Goal: Task Accomplishment & Management: Complete application form

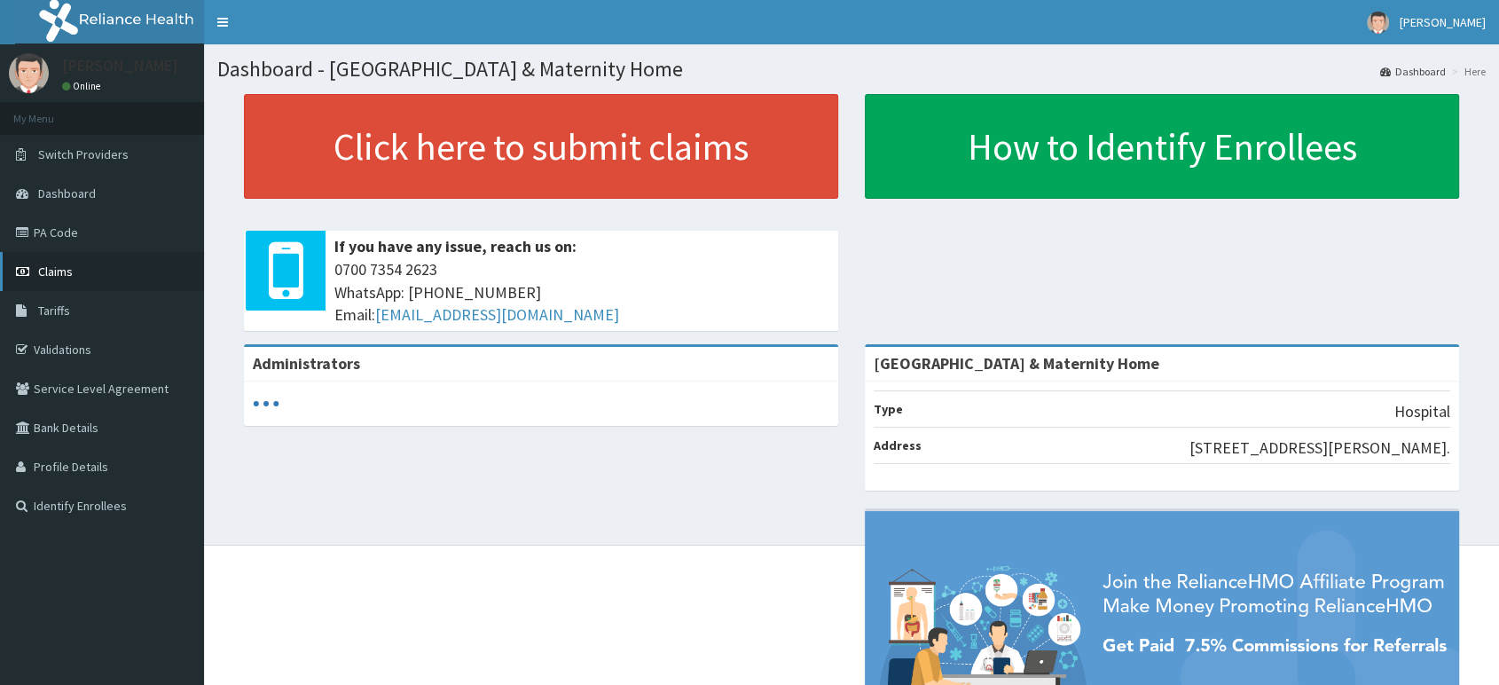
click at [43, 272] on span "Claims" at bounding box center [55, 271] width 35 height 16
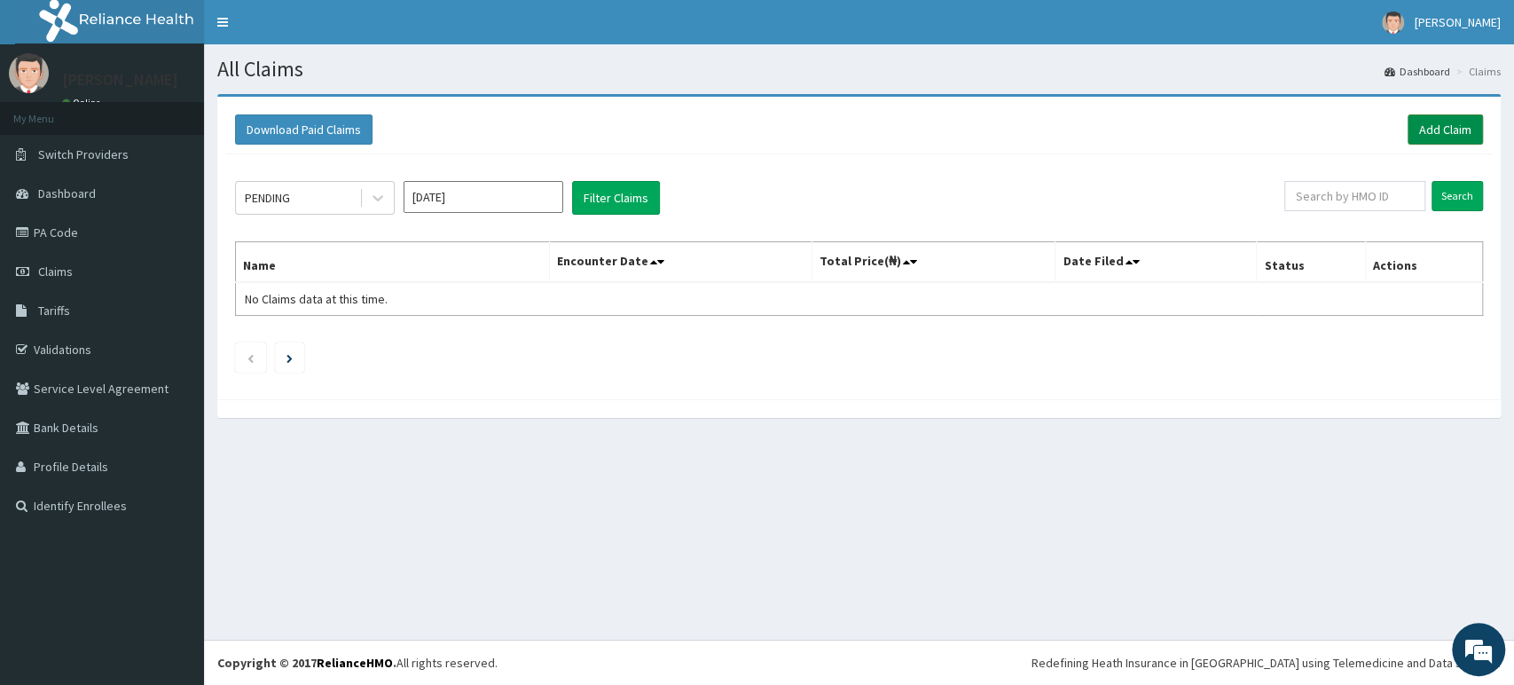
click at [1439, 121] on link "Add Claim" at bounding box center [1445, 129] width 75 height 30
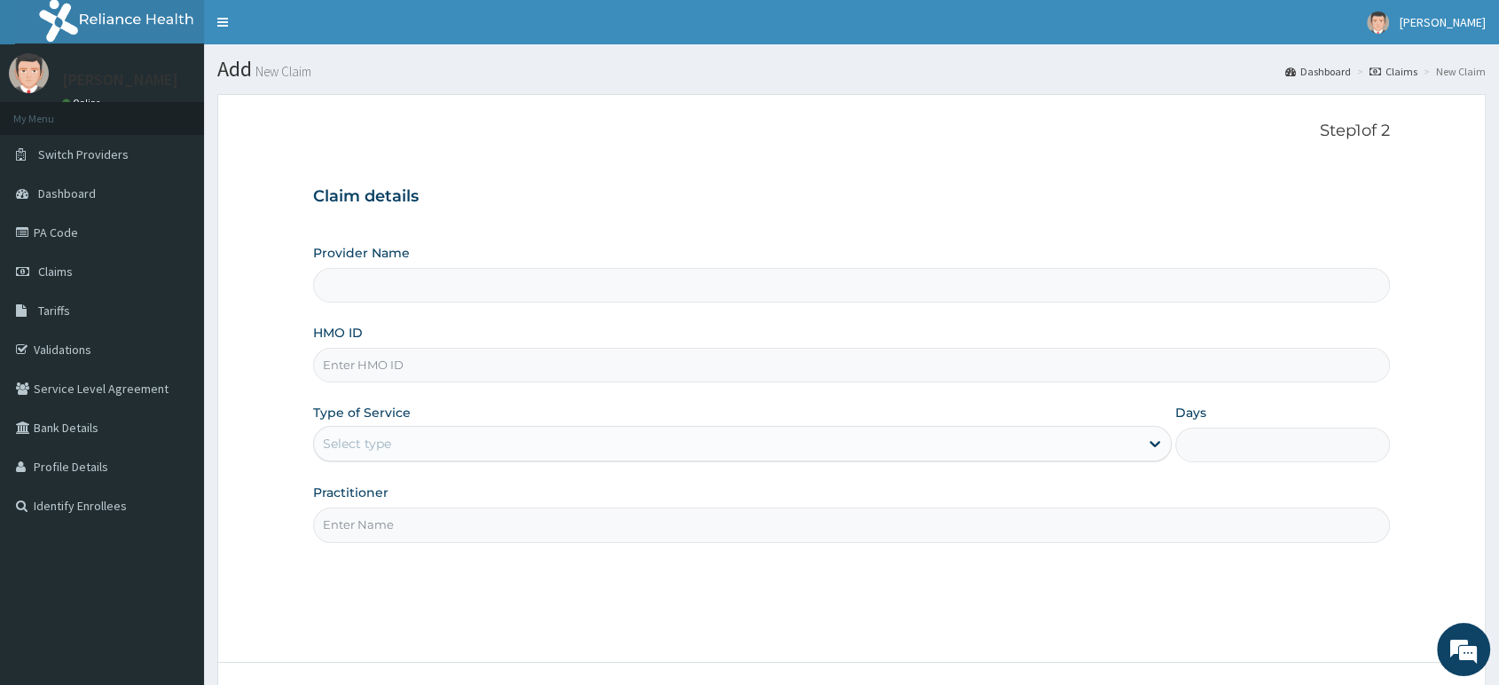
type input "[GEOGRAPHIC_DATA] & Maternity Home"
click at [971, 369] on input "HMO ID" at bounding box center [851, 365] width 1077 height 35
type input "ADO/10010/A"
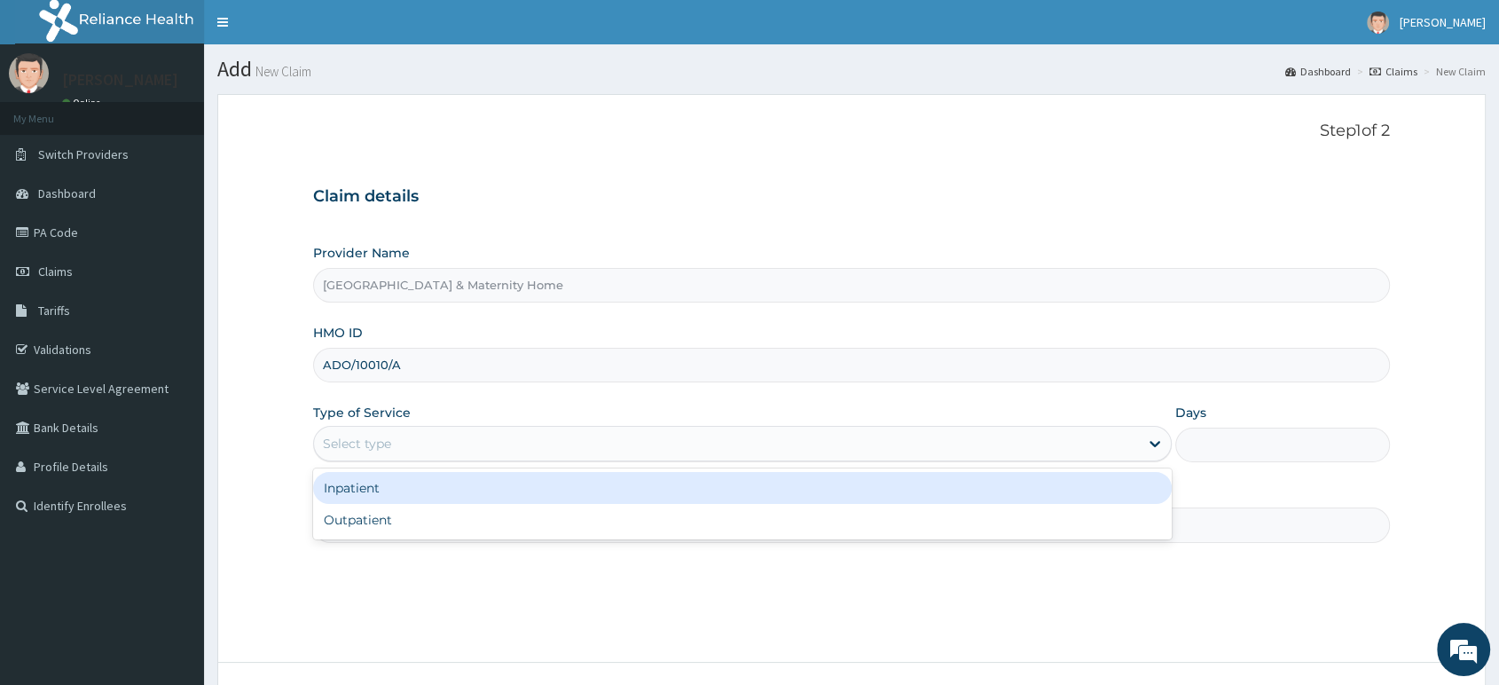
click at [952, 437] on div "Select type" at bounding box center [726, 443] width 825 height 28
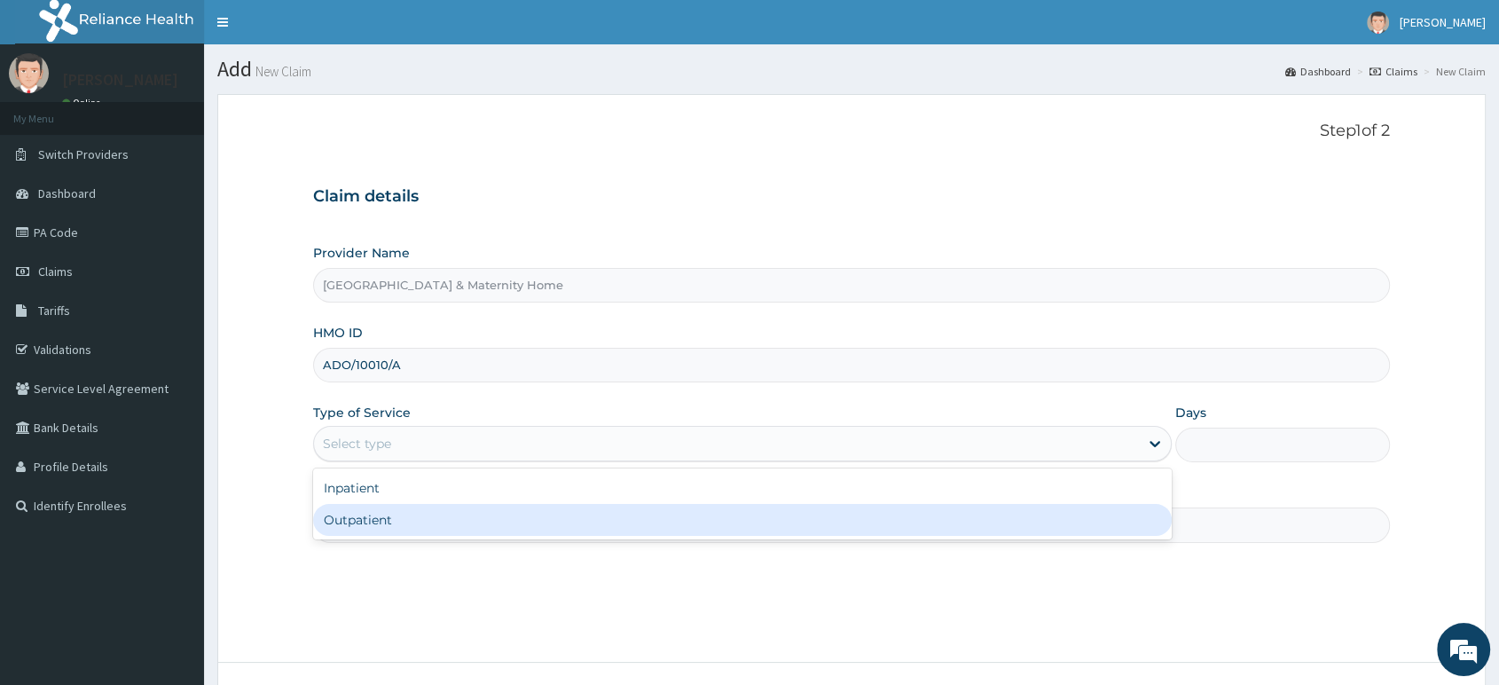
click at [830, 535] on div "Outpatient" at bounding box center [742, 520] width 859 height 32
type input "1"
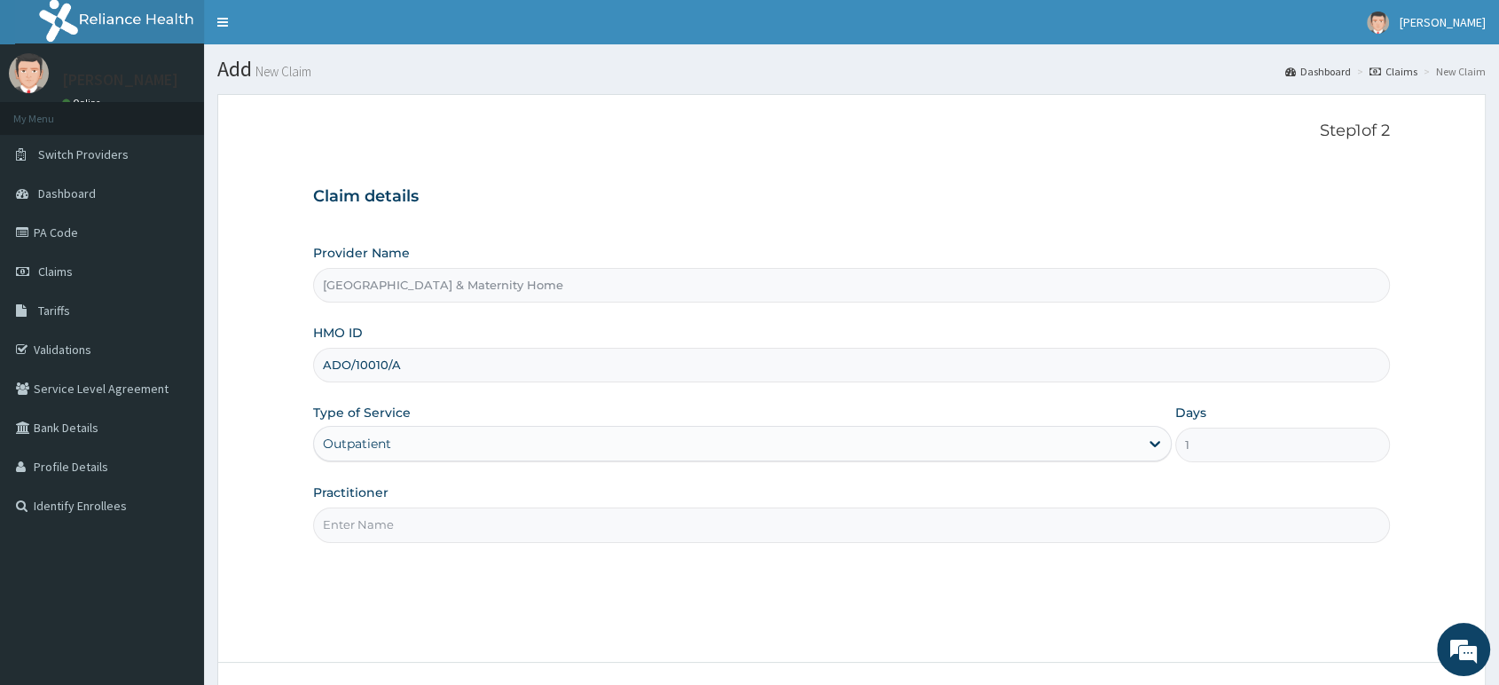
click at [830, 535] on input "Practitioner" at bounding box center [851, 524] width 1077 height 35
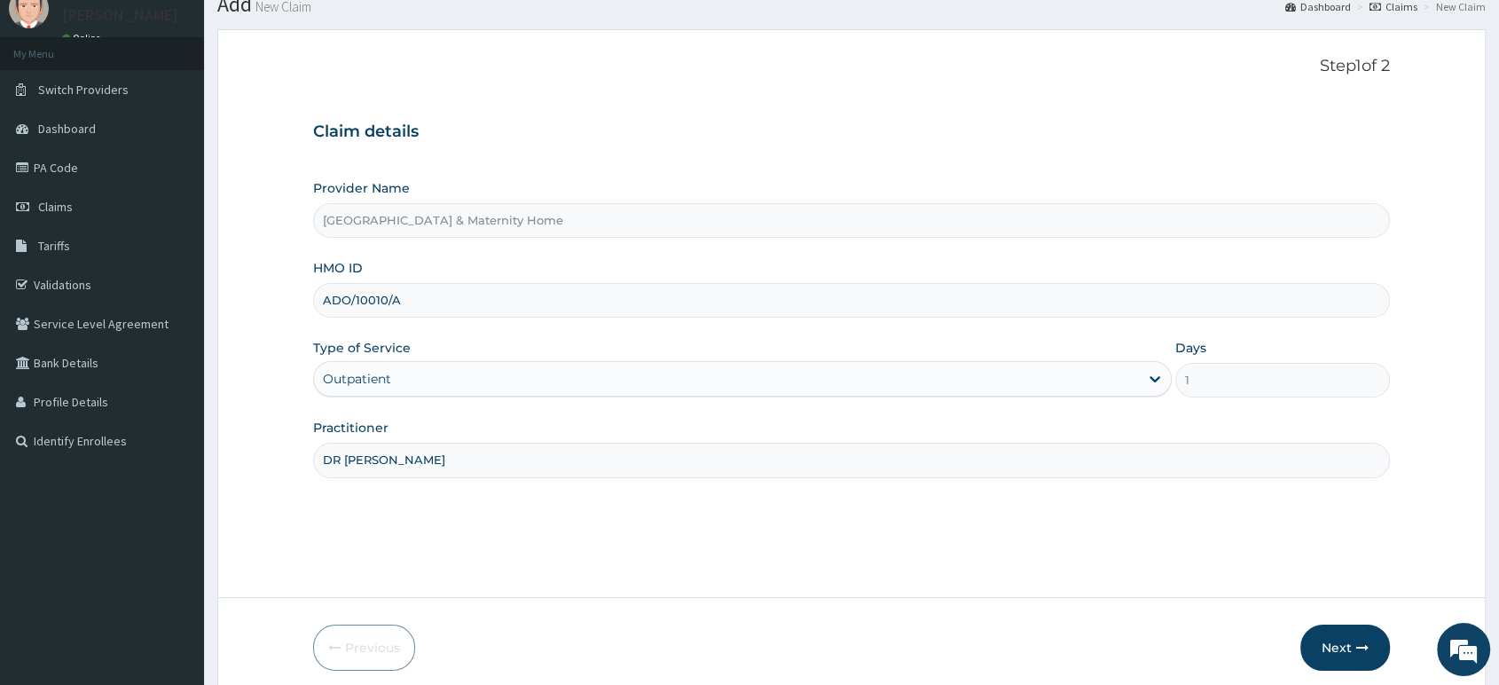
scroll to position [136, 0]
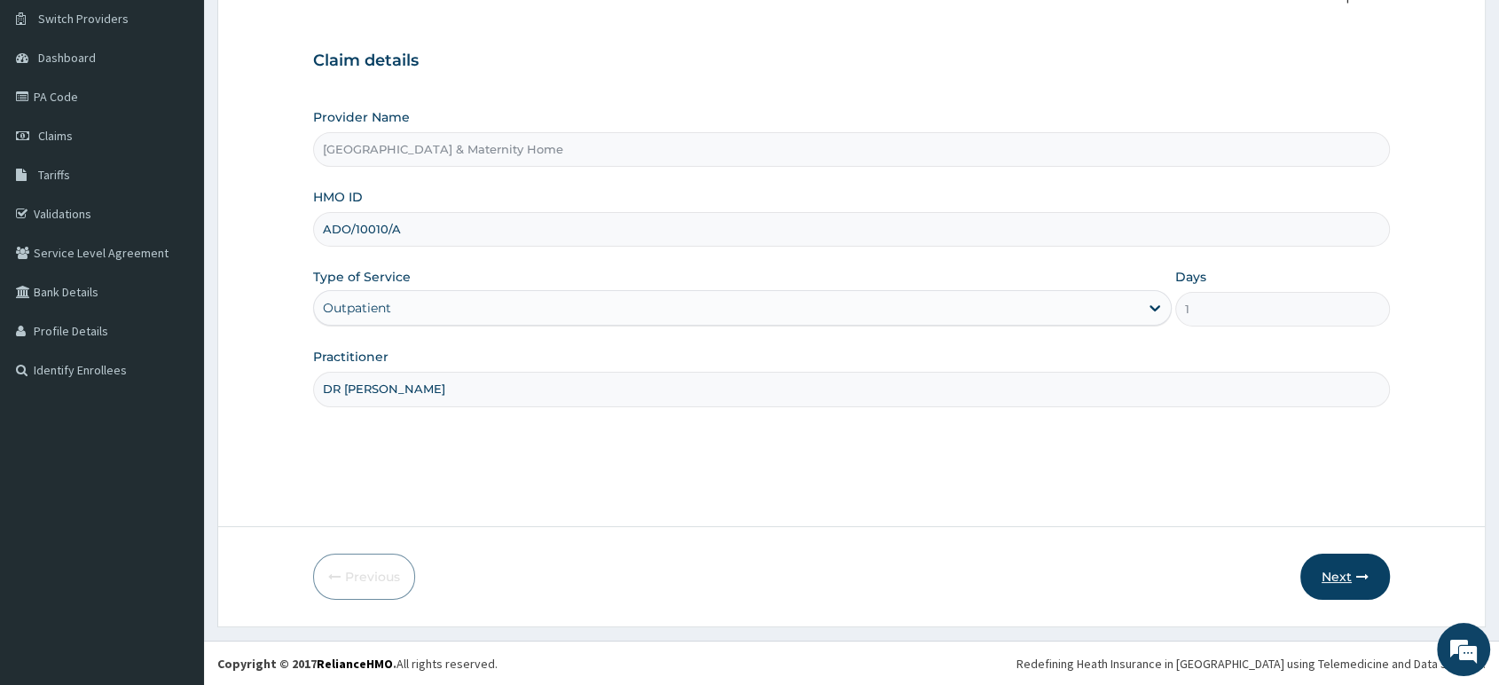
type input "DR [PERSON_NAME]"
click at [1318, 572] on button "Next" at bounding box center [1345, 576] width 90 height 46
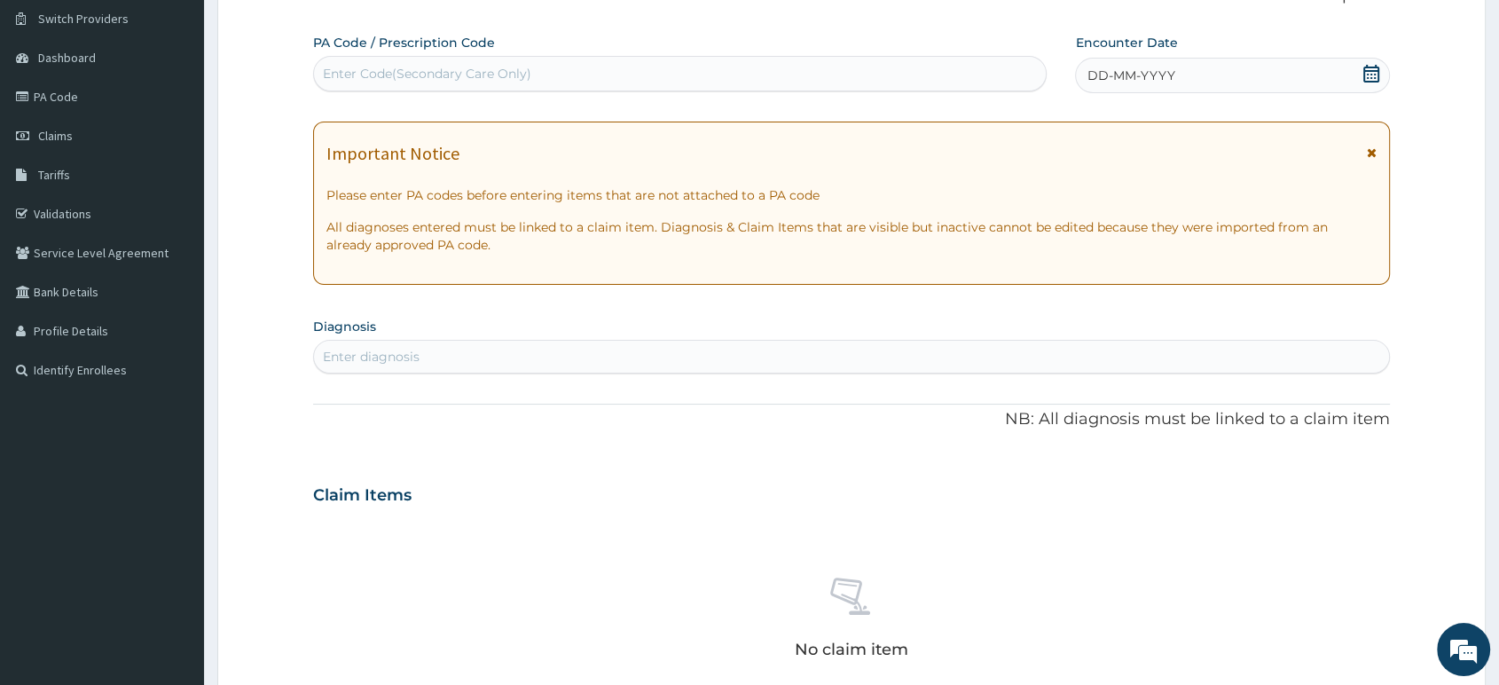
click at [1375, 151] on icon at bounding box center [1372, 152] width 10 height 12
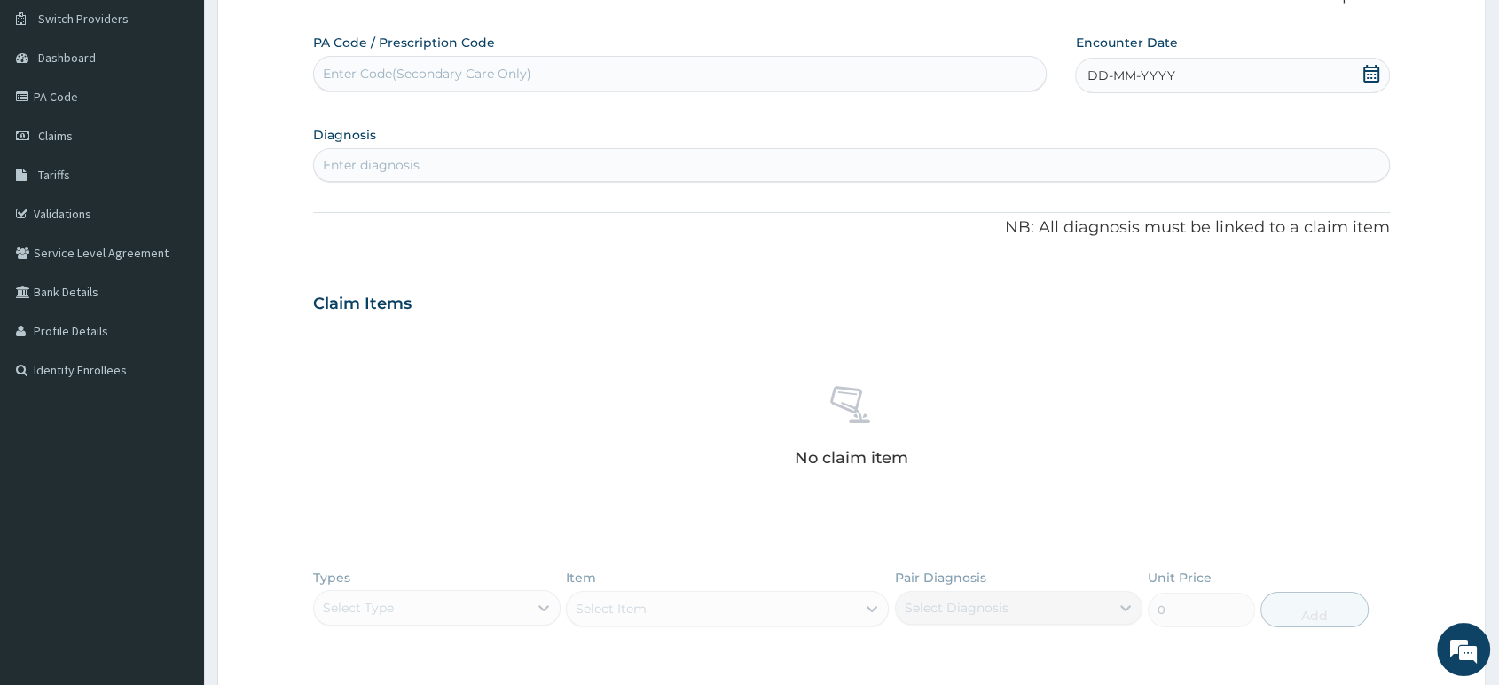
click at [1373, 72] on icon at bounding box center [1371, 74] width 18 height 18
click at [1081, 239] on div "11" at bounding box center [1086, 244] width 27 height 27
click at [744, 77] on div "Enter Code(Secondary Care Only)" at bounding box center [680, 73] width 732 height 28
click at [717, 160] on div "Enter diagnosis" at bounding box center [851, 165] width 1075 height 28
type input "[MEDICAL_DATA]"
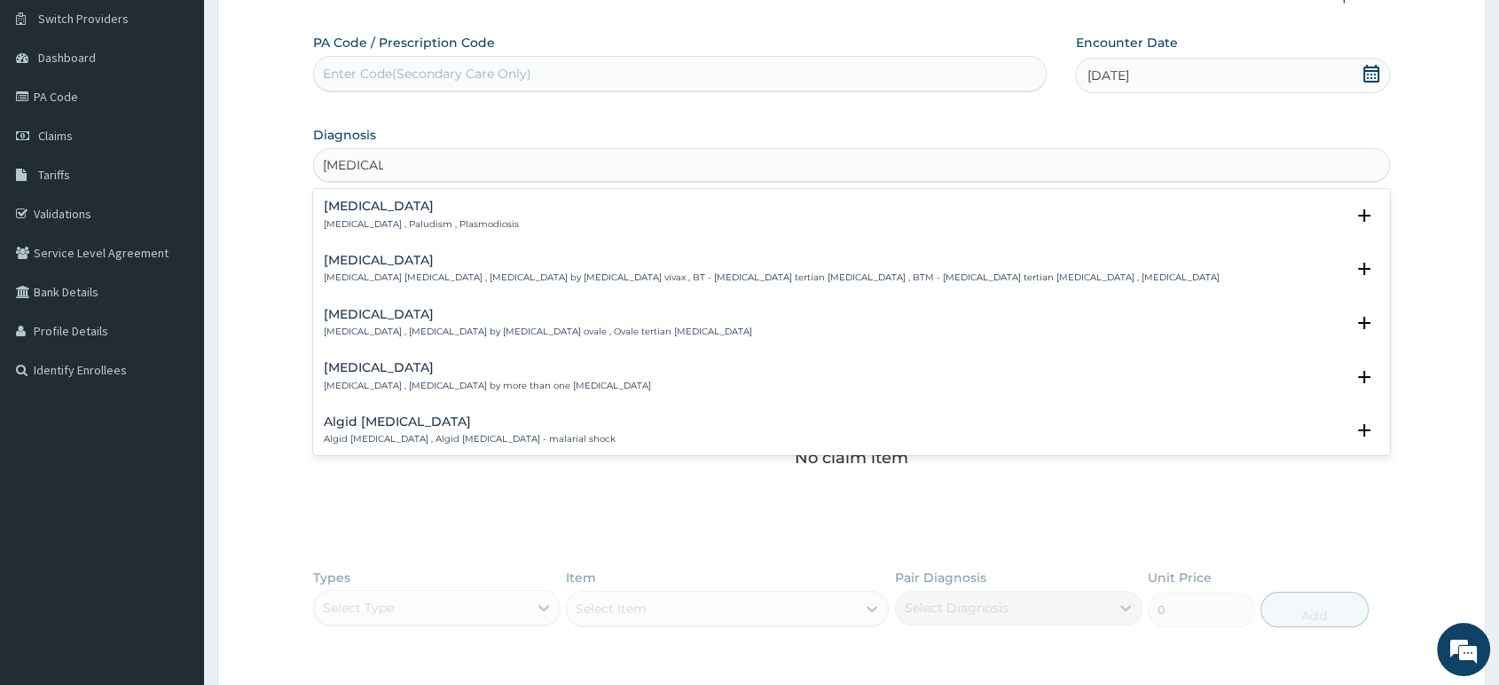
click at [465, 219] on p "[MEDICAL_DATA] , Paludism , Plasmodiosis" at bounding box center [421, 224] width 195 height 12
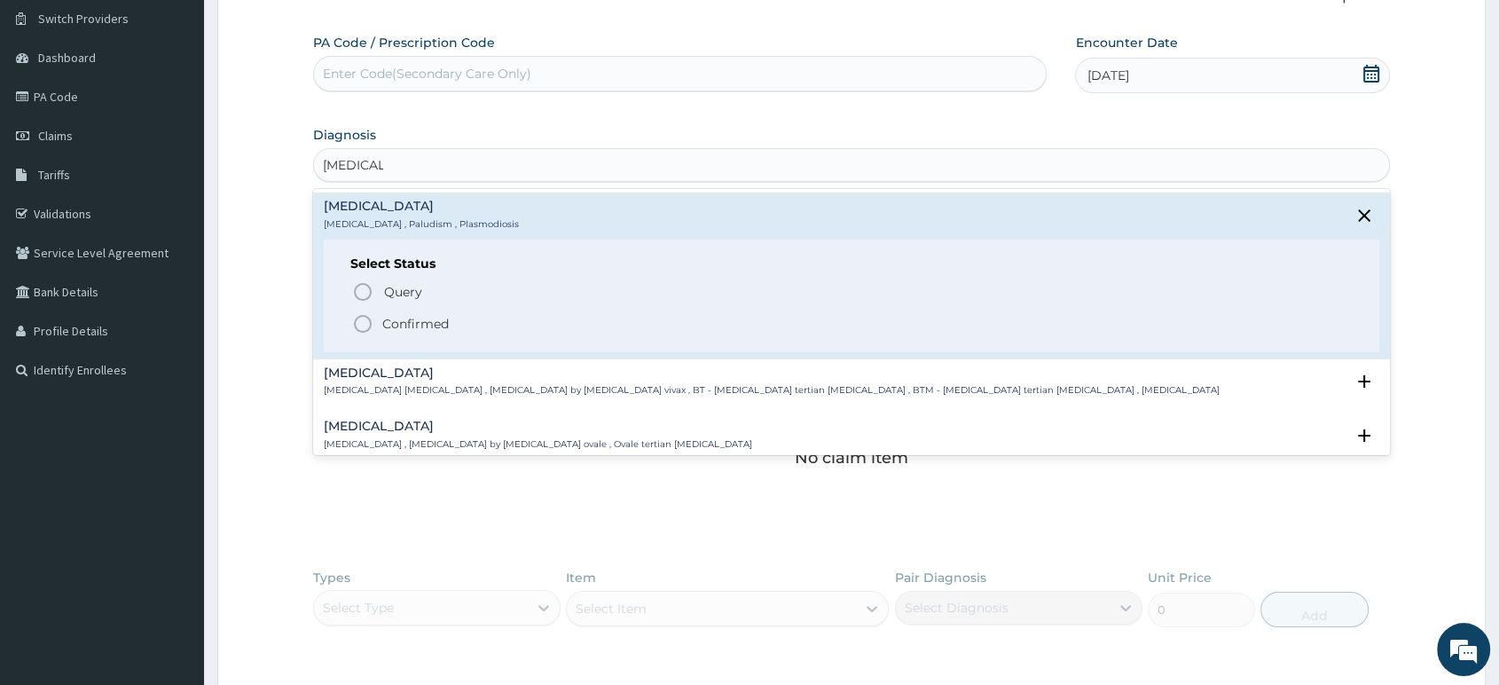
click at [404, 325] on p "Confirmed" at bounding box center [415, 324] width 67 height 18
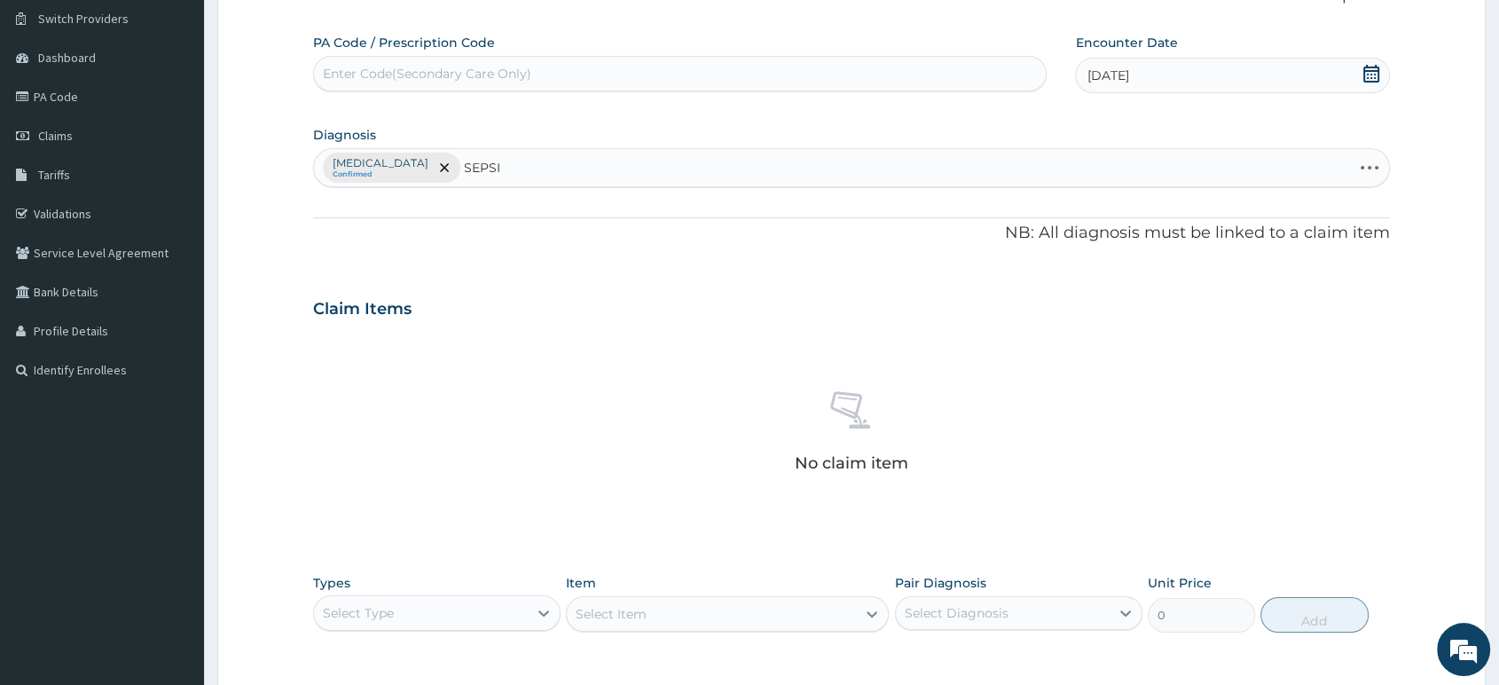
type input "[MEDICAL_DATA]"
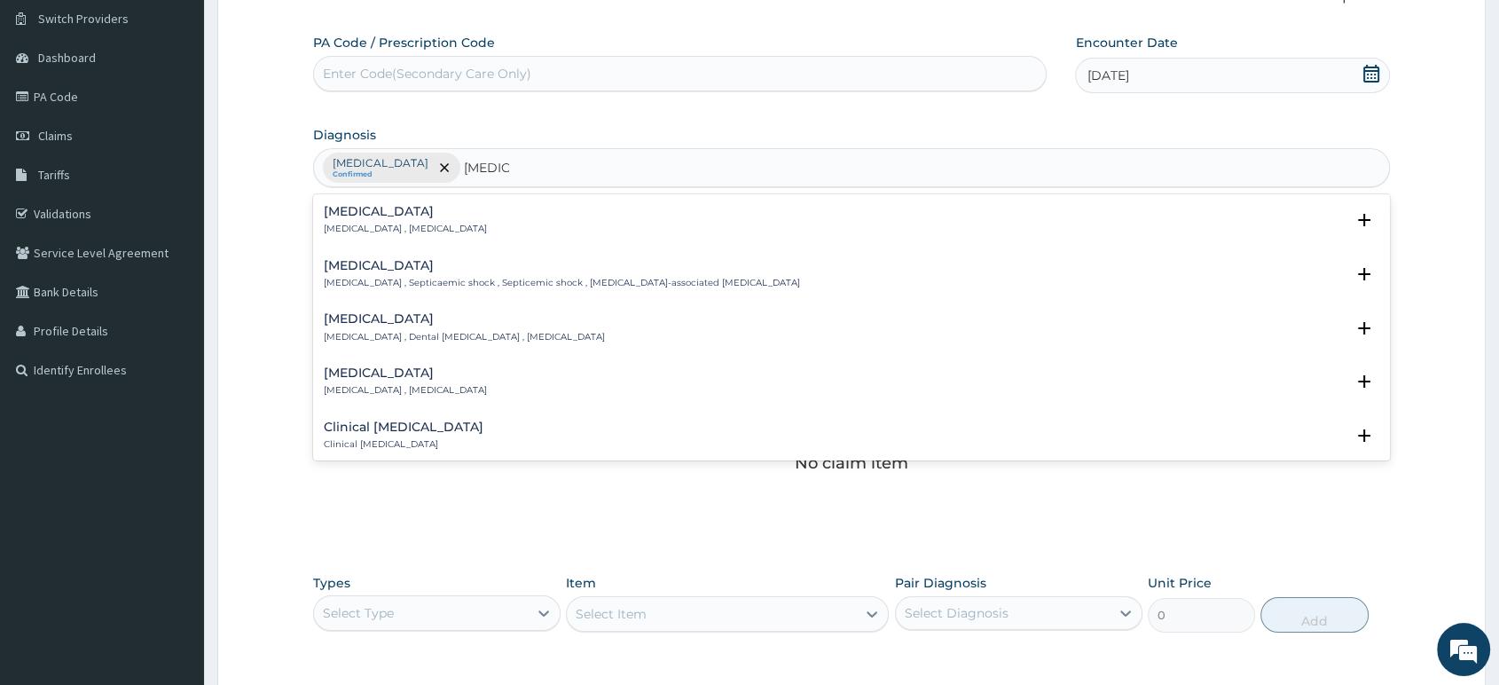
click at [378, 211] on h4 "[MEDICAL_DATA]" at bounding box center [405, 211] width 163 height 13
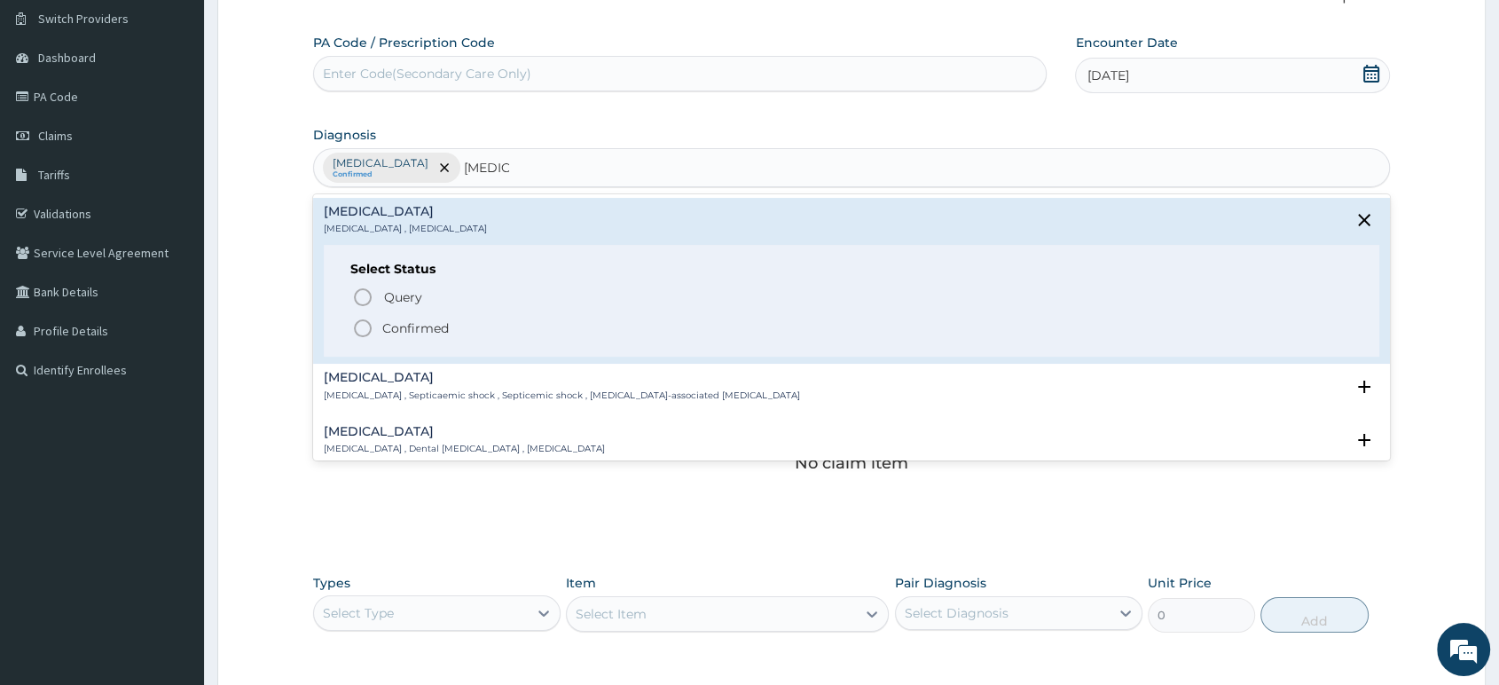
click at [407, 314] on div "Query Query covers suspected (?), Keep in view (kiv), Ruled out (r/o) Confirmed" at bounding box center [851, 312] width 1002 height 54
click at [407, 331] on p "Confirmed" at bounding box center [415, 328] width 67 height 18
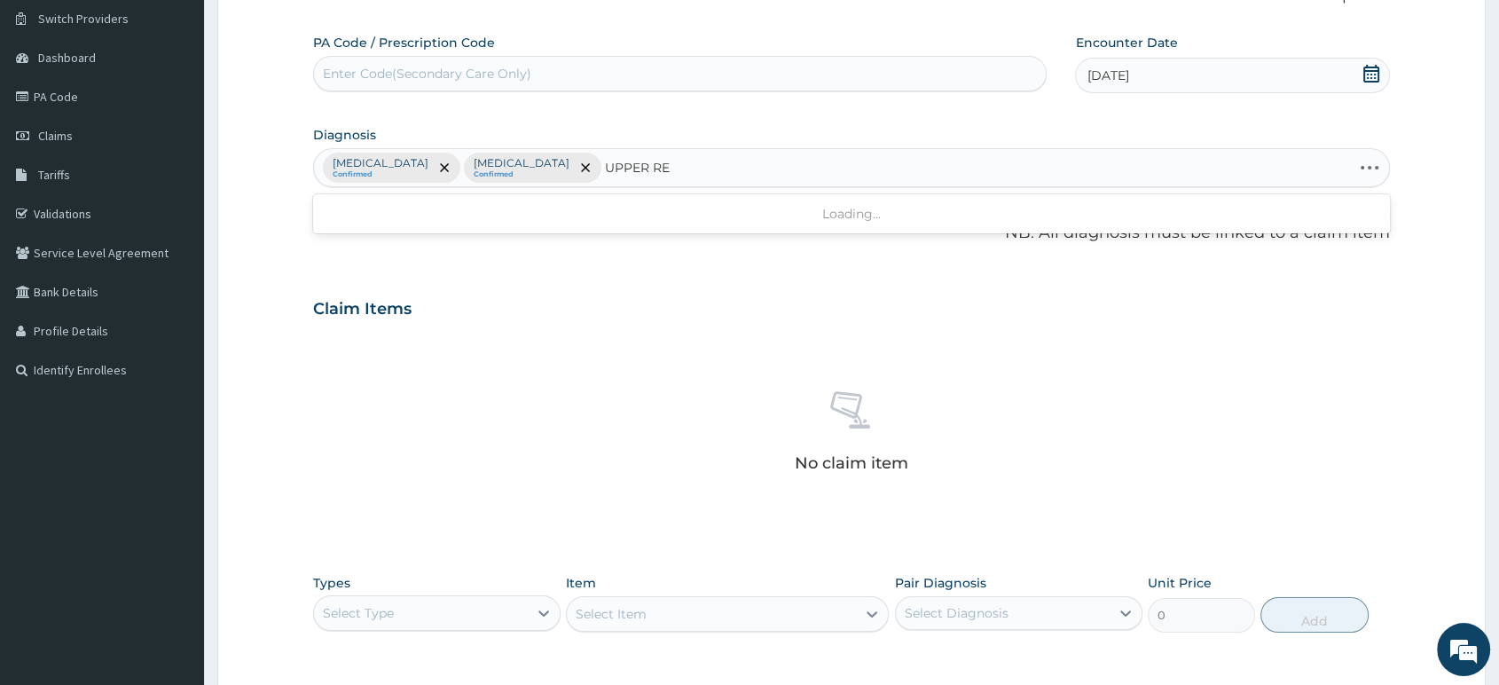
type input "UPPER RES"
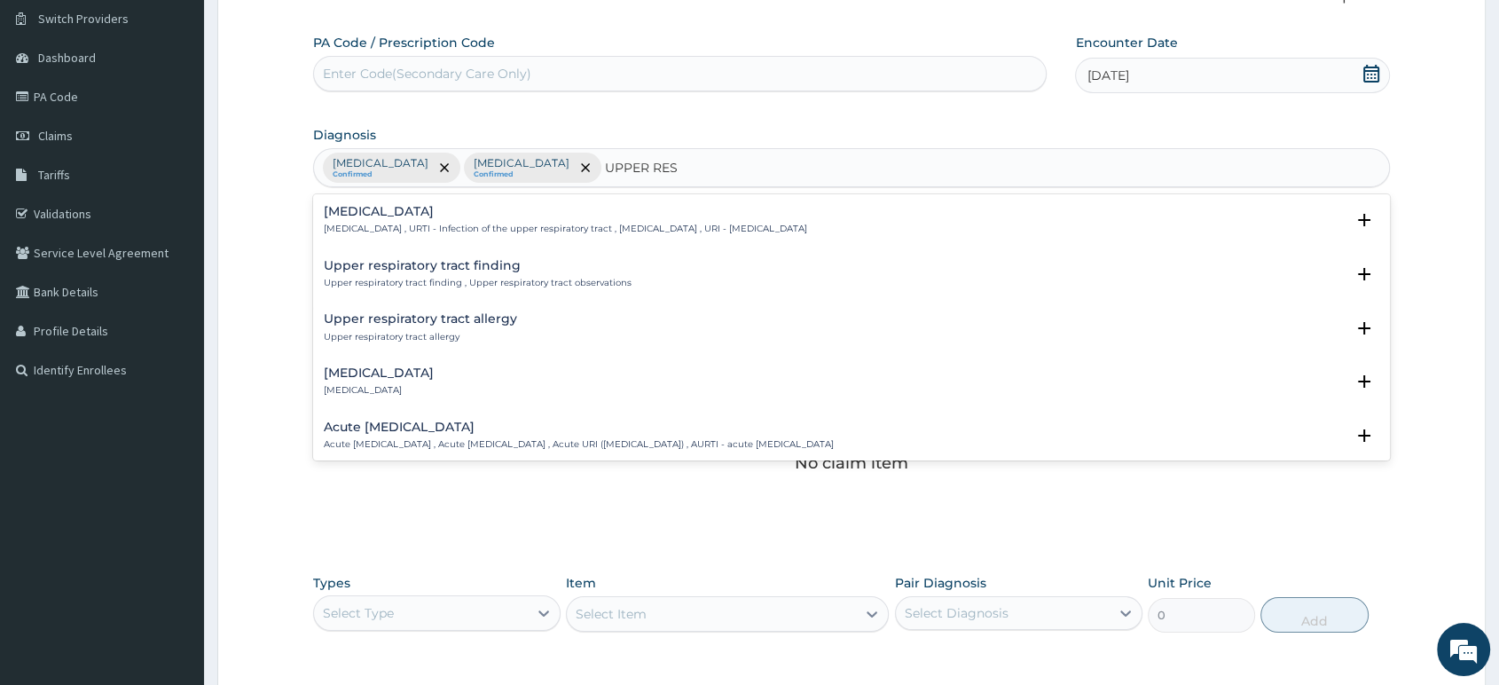
click at [400, 220] on div "[MEDICAL_DATA] [MEDICAL_DATA] , URTI - Infection of the upper respiratory tract…" at bounding box center [565, 220] width 483 height 31
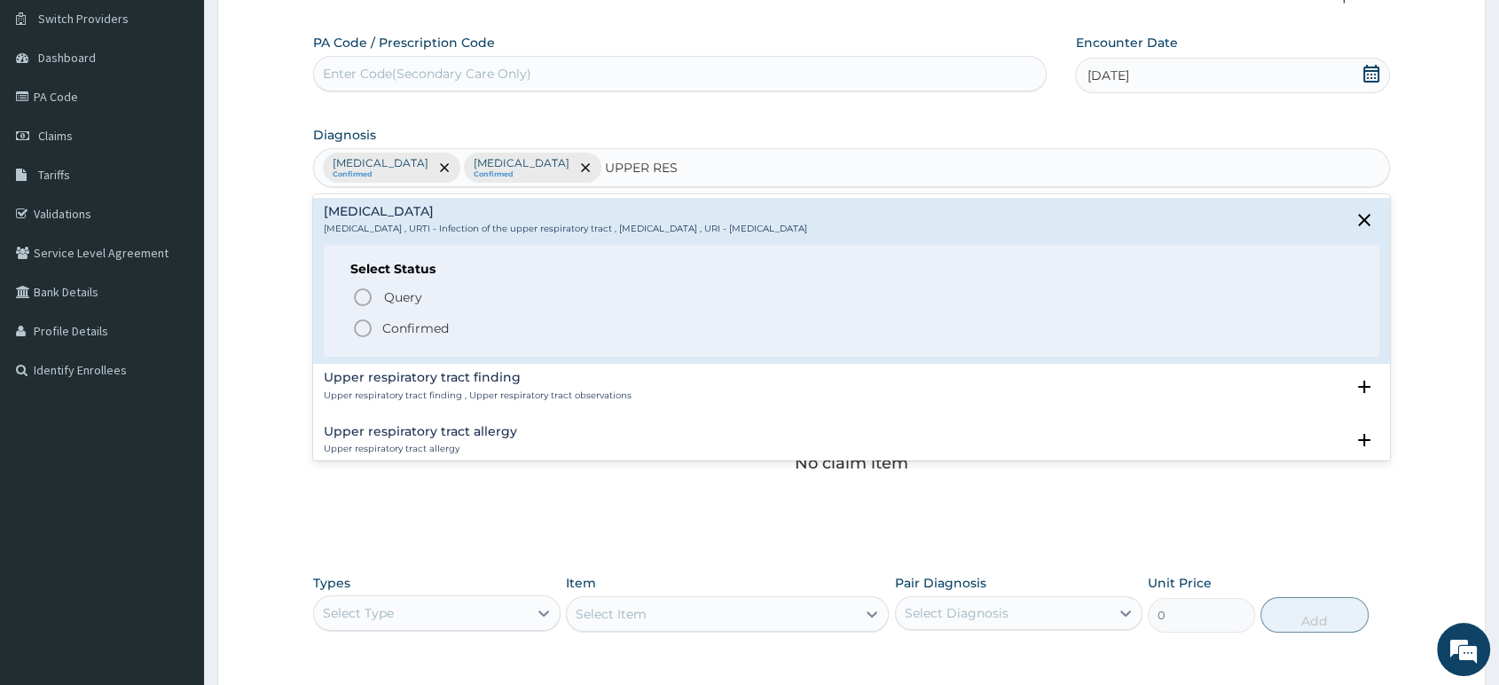
click at [391, 319] on p "Confirmed" at bounding box center [415, 328] width 67 height 18
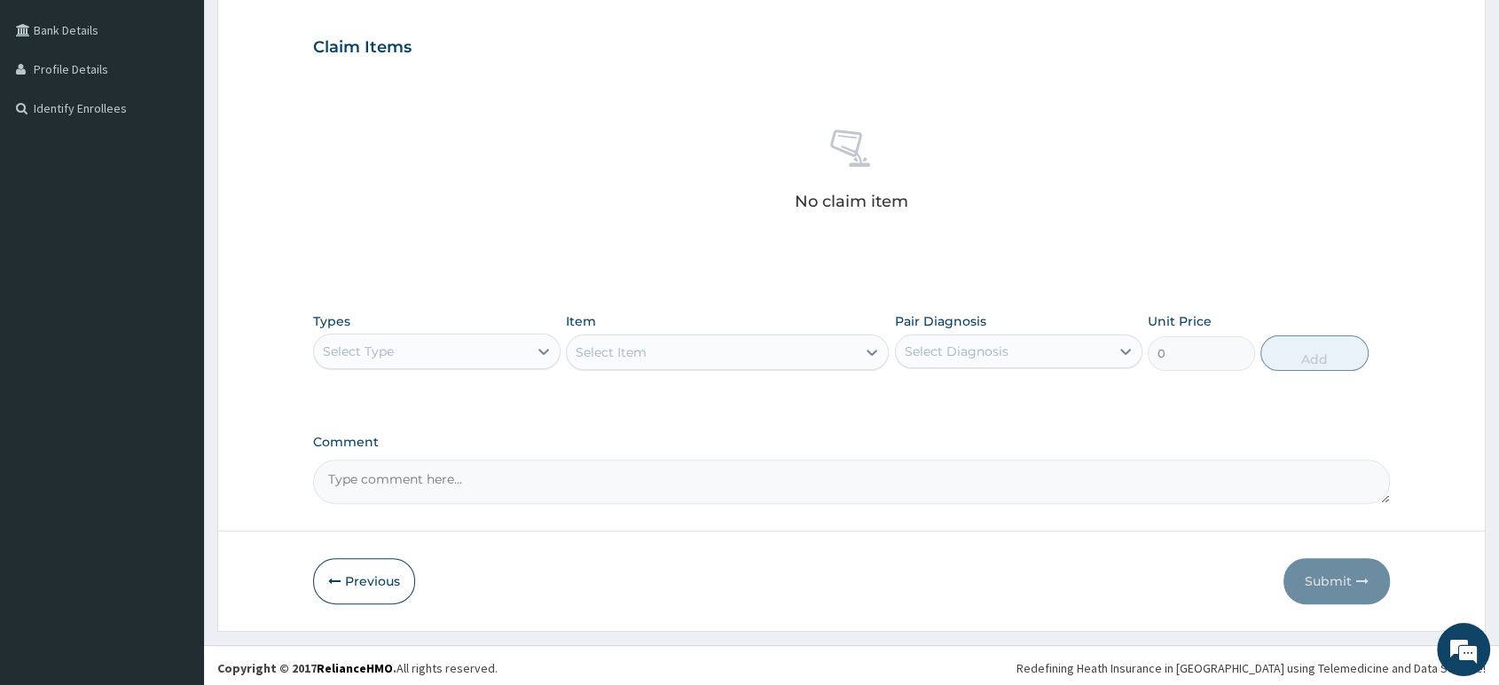
scroll to position [401, 0]
click at [485, 346] on div "Select Type" at bounding box center [421, 347] width 214 height 28
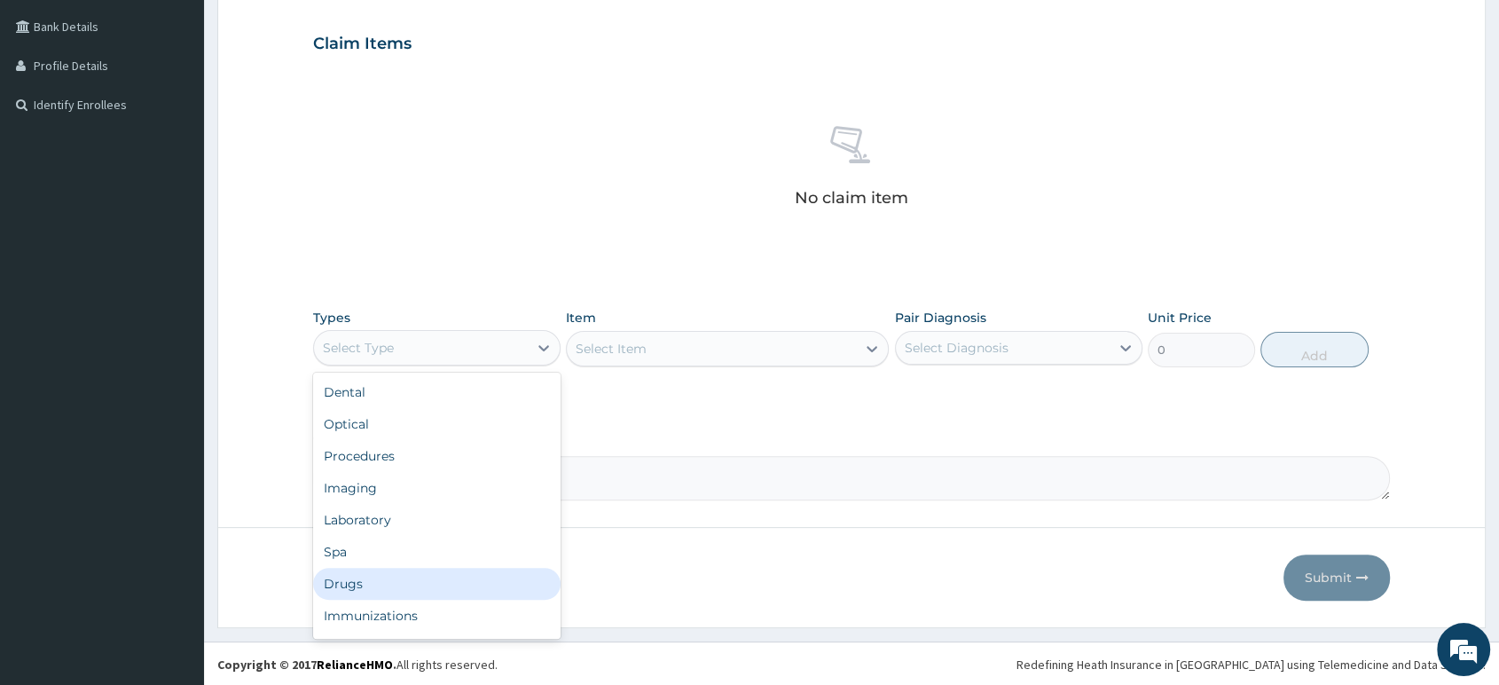
click at [388, 577] on div "Drugs" at bounding box center [436, 584] width 247 height 32
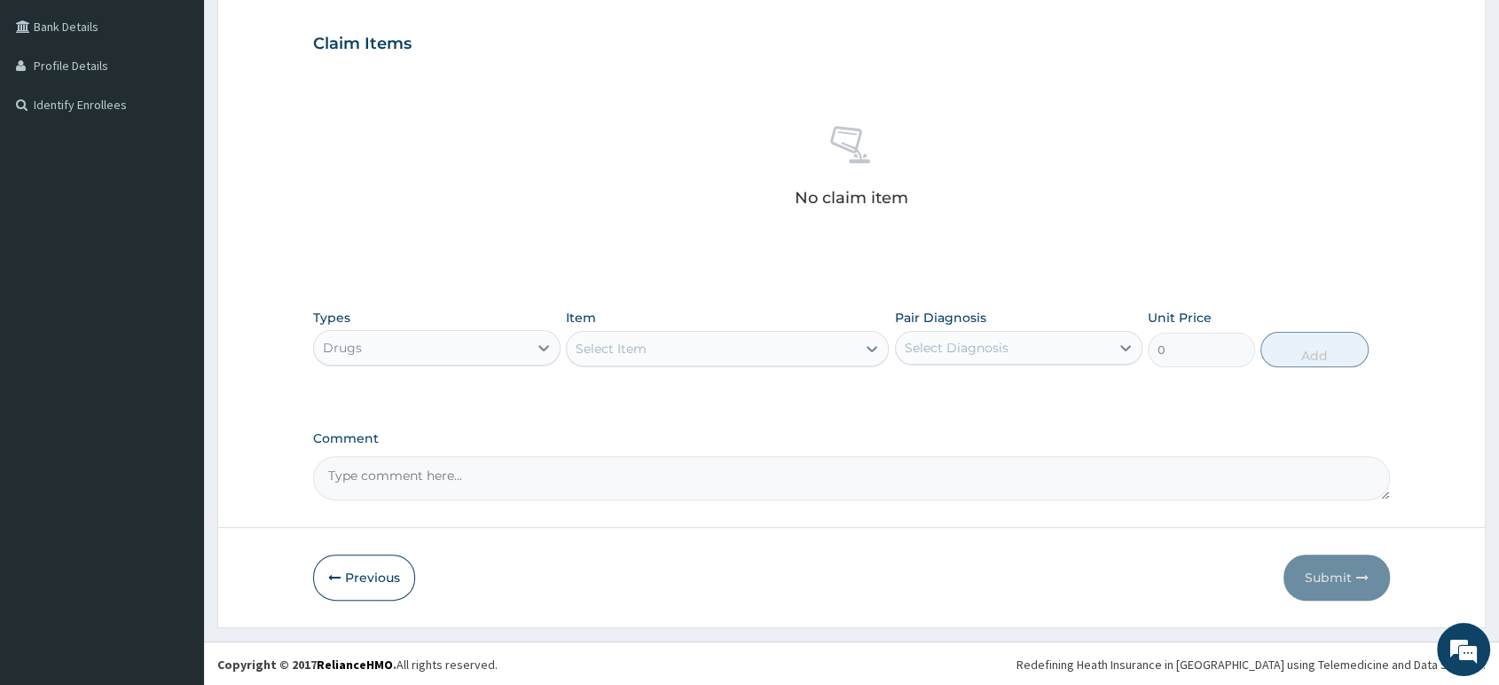
click at [642, 350] on div "Select Item" at bounding box center [611, 349] width 71 height 18
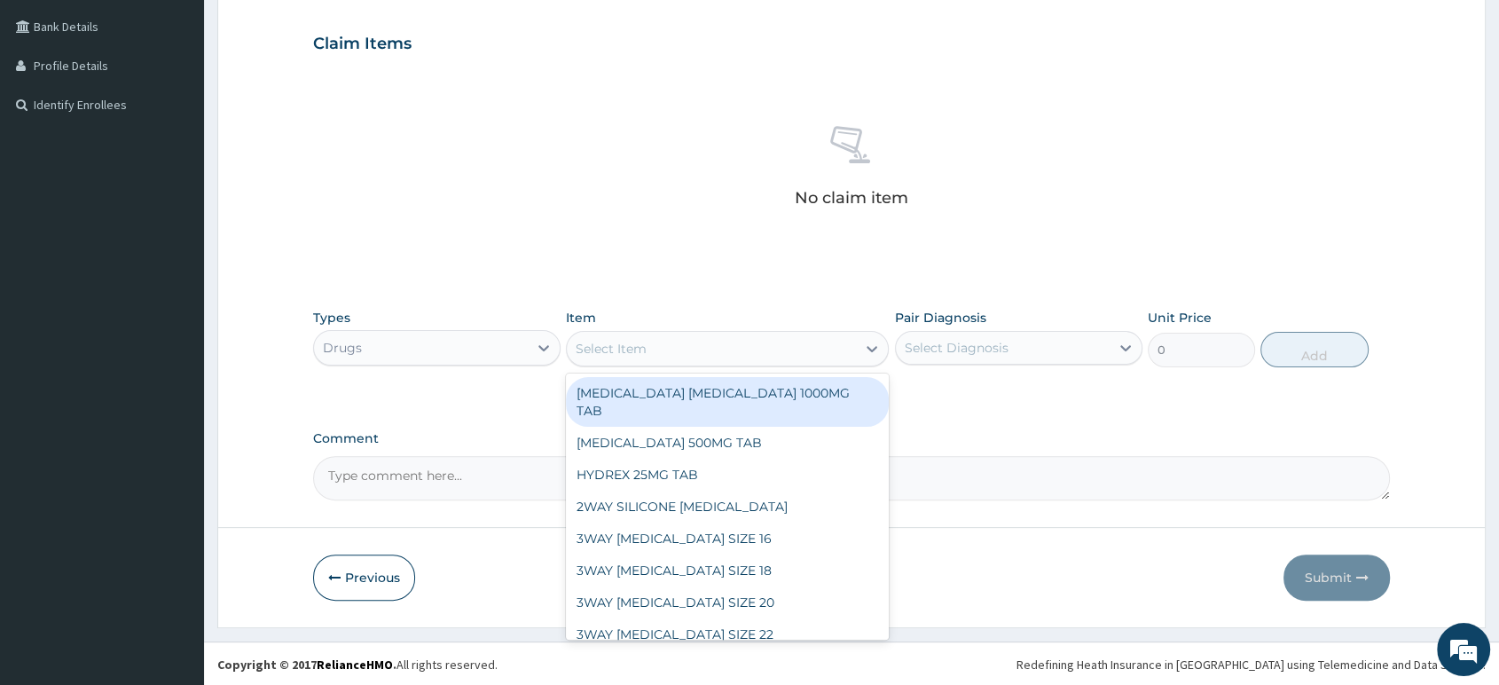
type input "C"
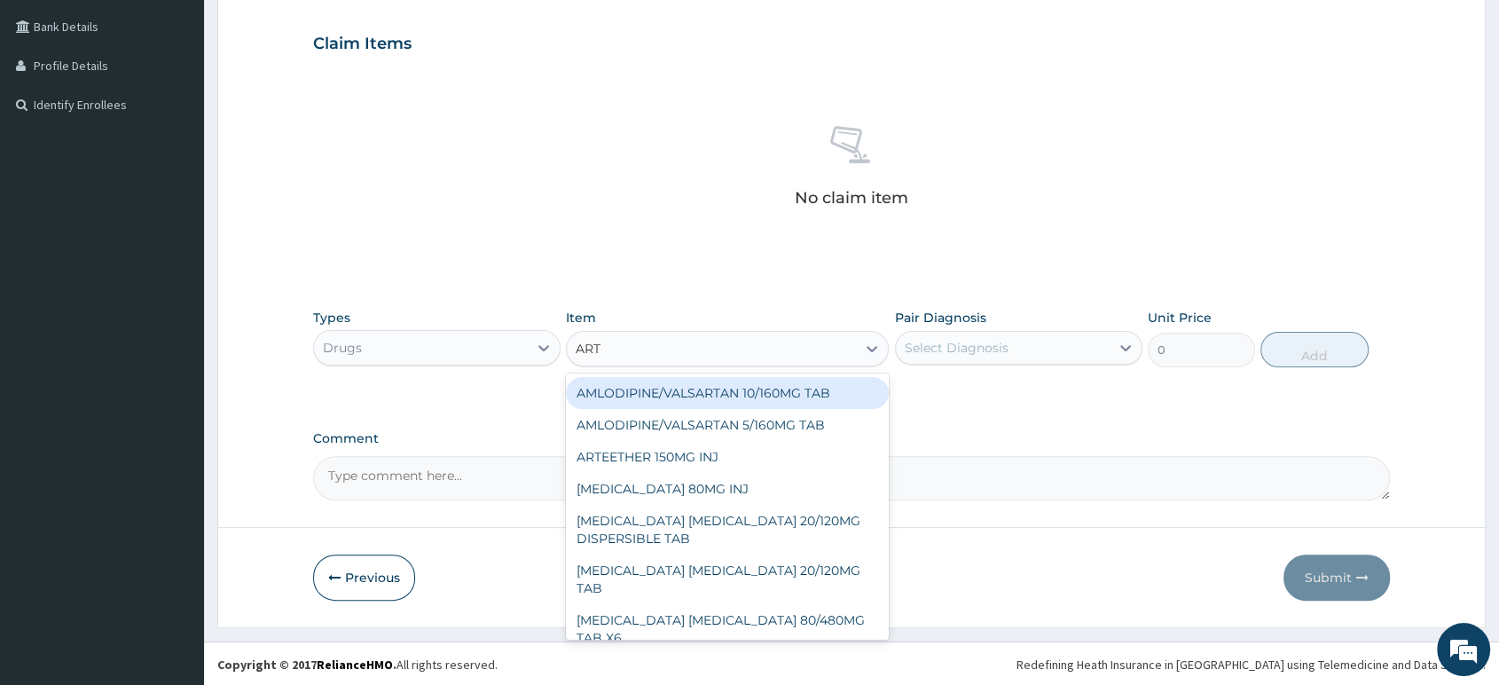
type input "ARTE"
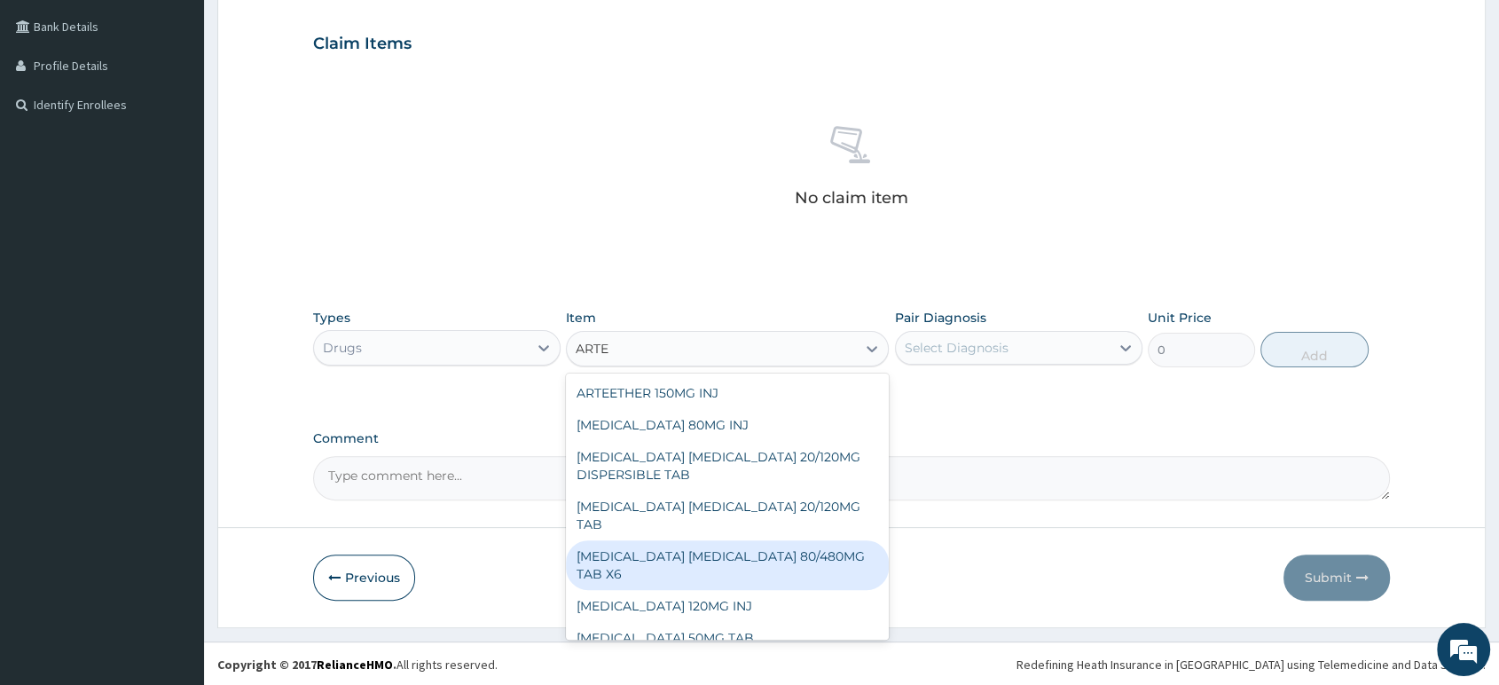
click at [752, 540] on div "[MEDICAL_DATA] [MEDICAL_DATA] 80/480MG TAB X6" at bounding box center [727, 565] width 323 height 50
type input "262.5"
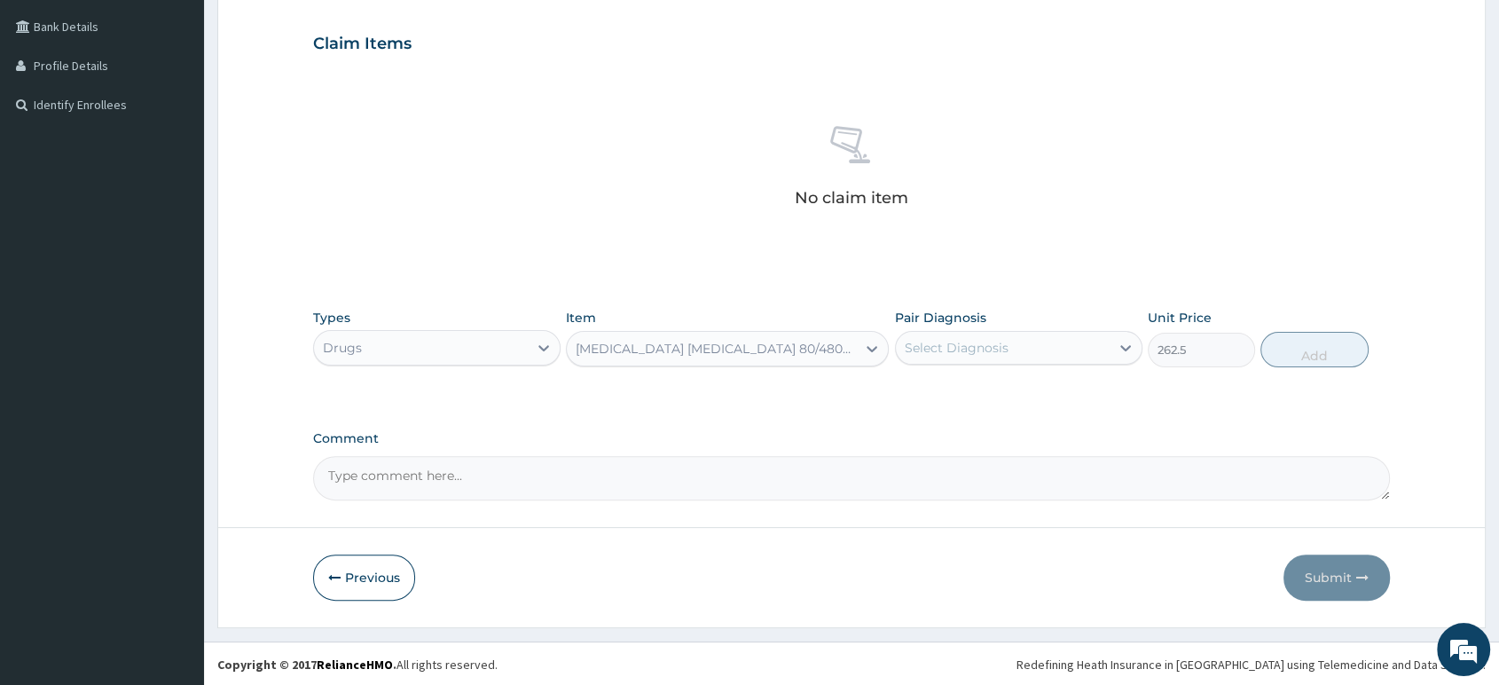
click at [978, 342] on div "Select Diagnosis" at bounding box center [957, 348] width 104 height 18
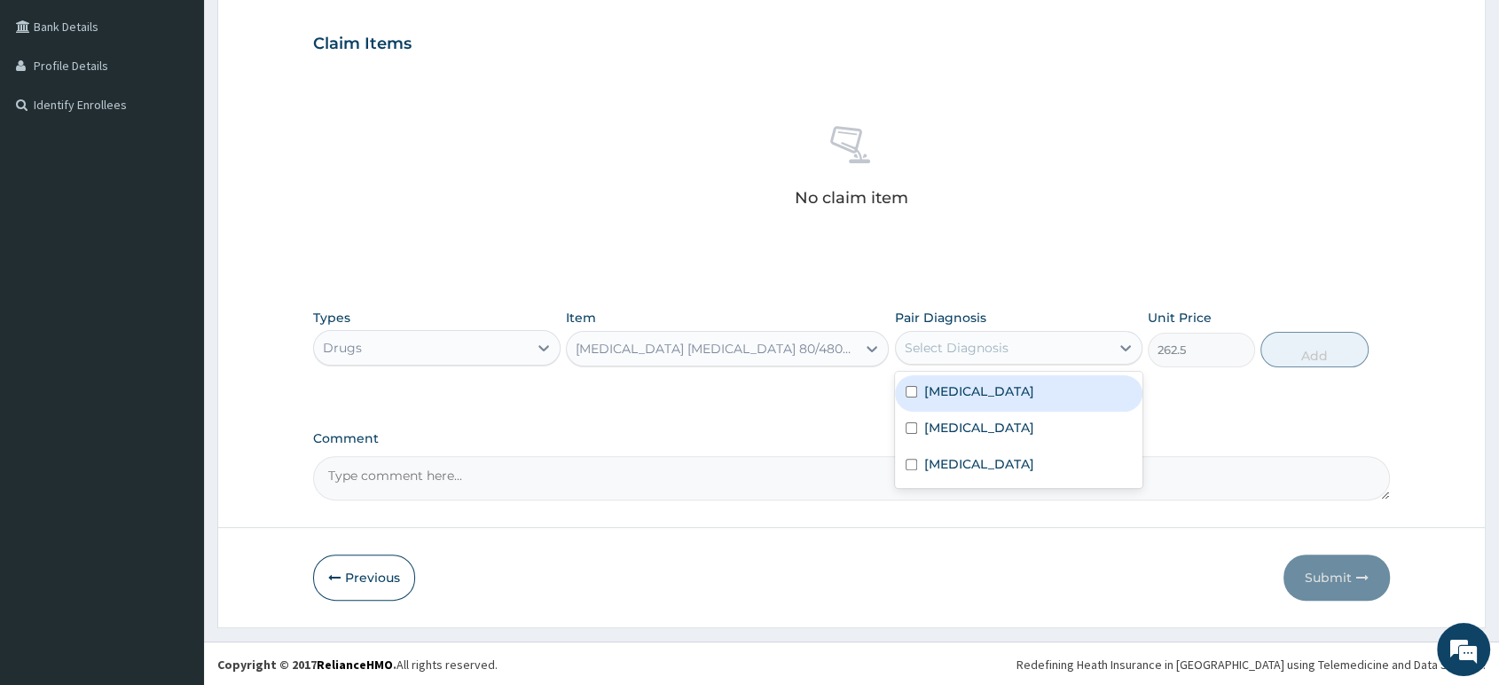
click at [960, 395] on label "[MEDICAL_DATA]" at bounding box center [979, 391] width 110 height 18
checkbox input "true"
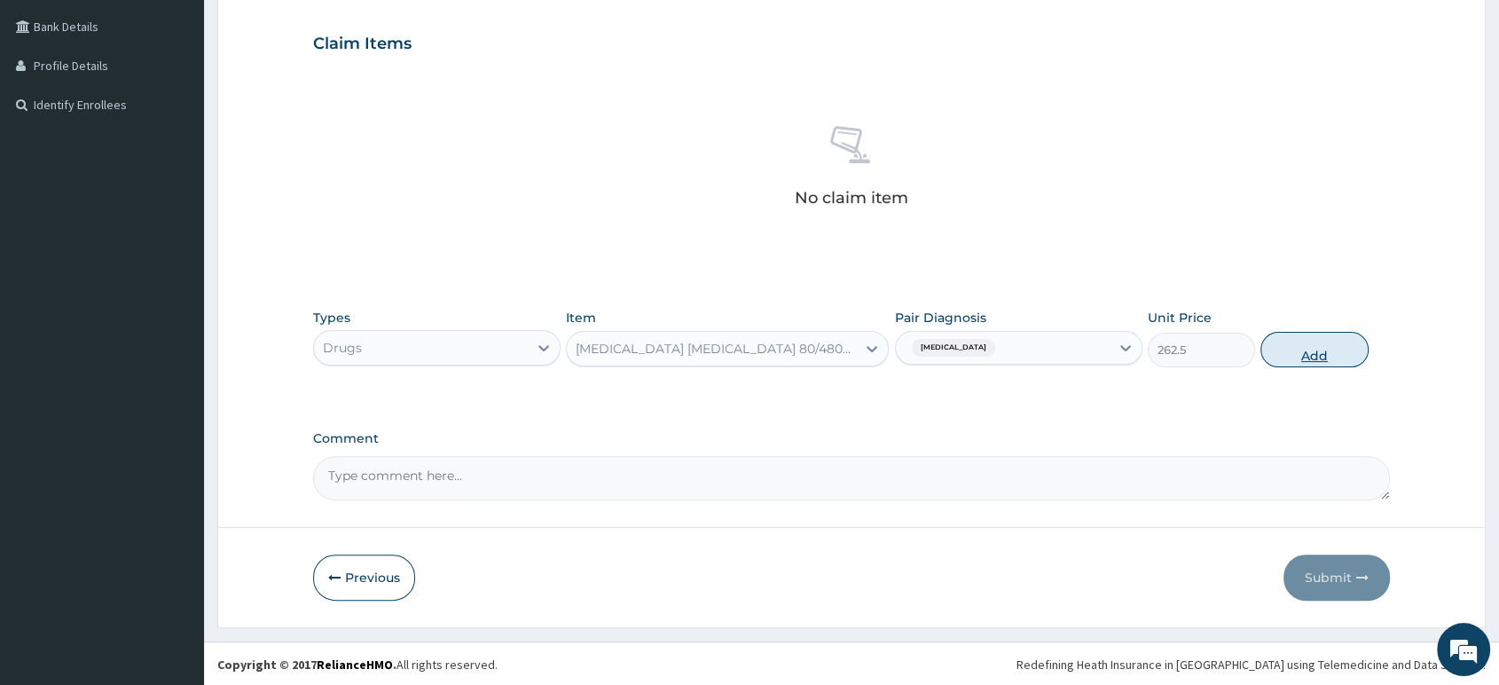
click at [1290, 348] on button "Add" at bounding box center [1313, 349] width 107 height 35
type input "0"
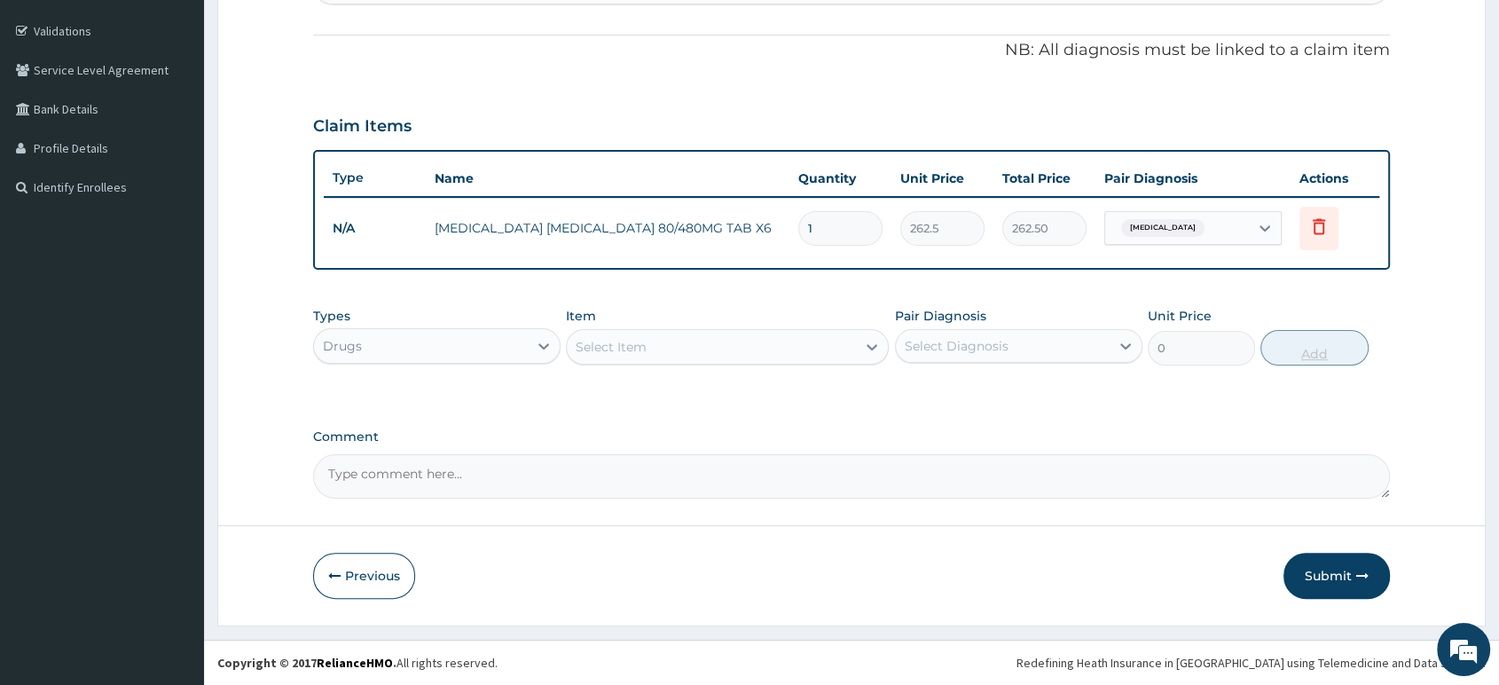
scroll to position [317, 0]
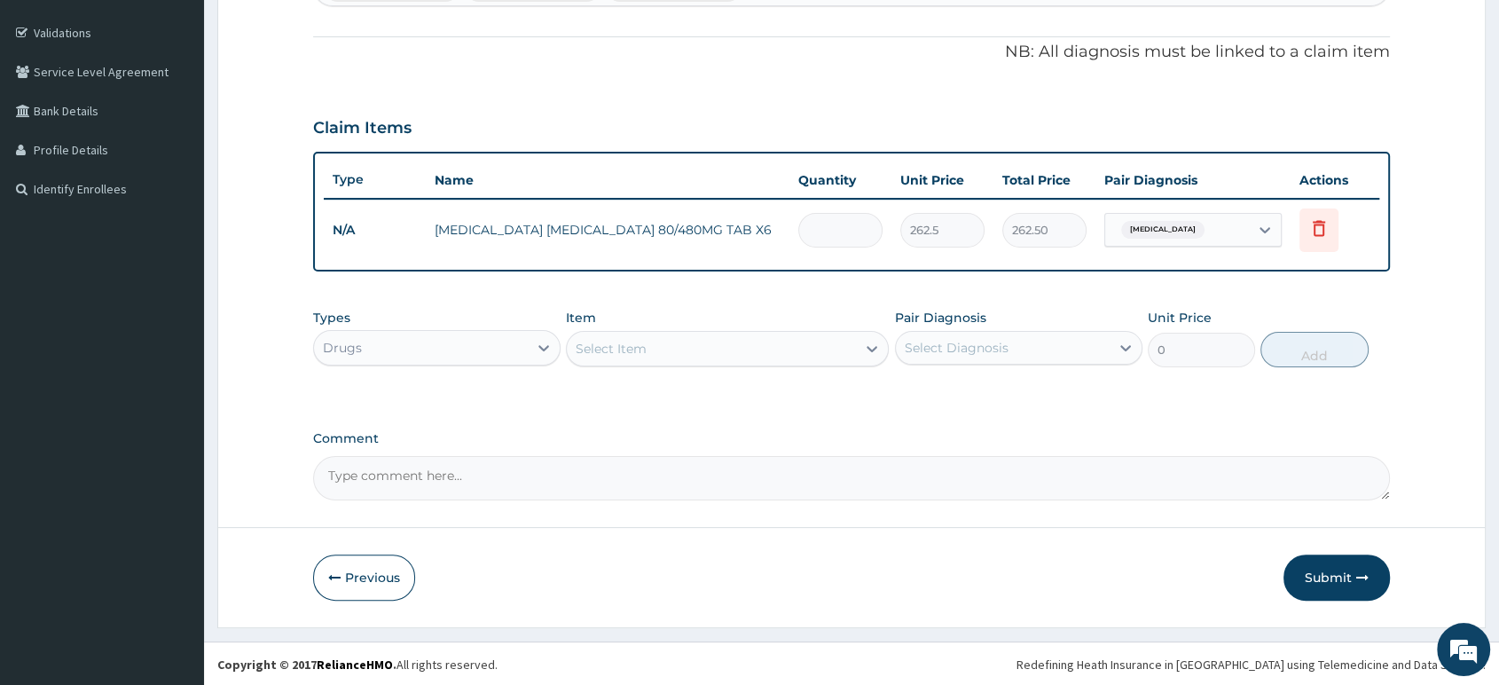
type input "0.00"
type input "6"
type input "1575.00"
type input "6"
click at [659, 351] on div "Select Item" at bounding box center [711, 348] width 289 height 28
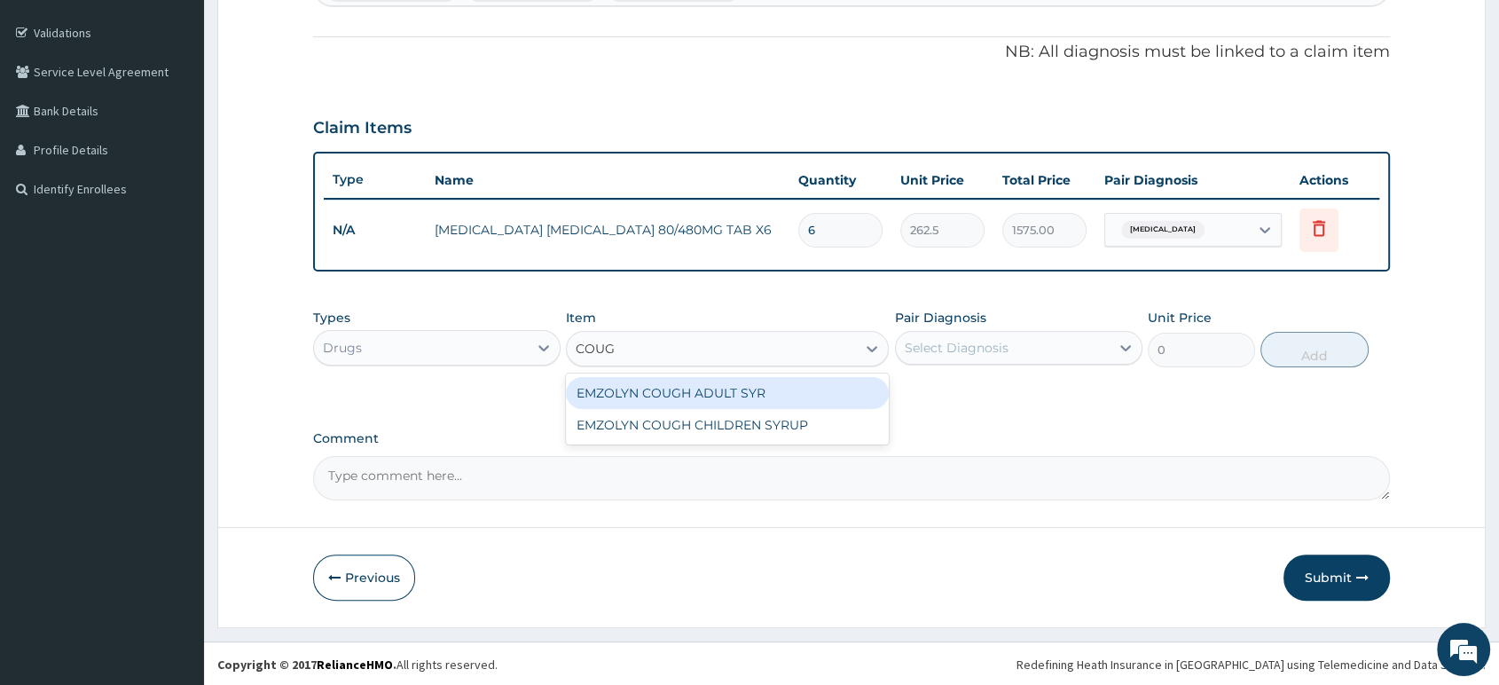
type input "COUGH"
click at [681, 401] on div "EMZOLYN COUGH ADULT SYR" at bounding box center [727, 393] width 323 height 32
type input "735"
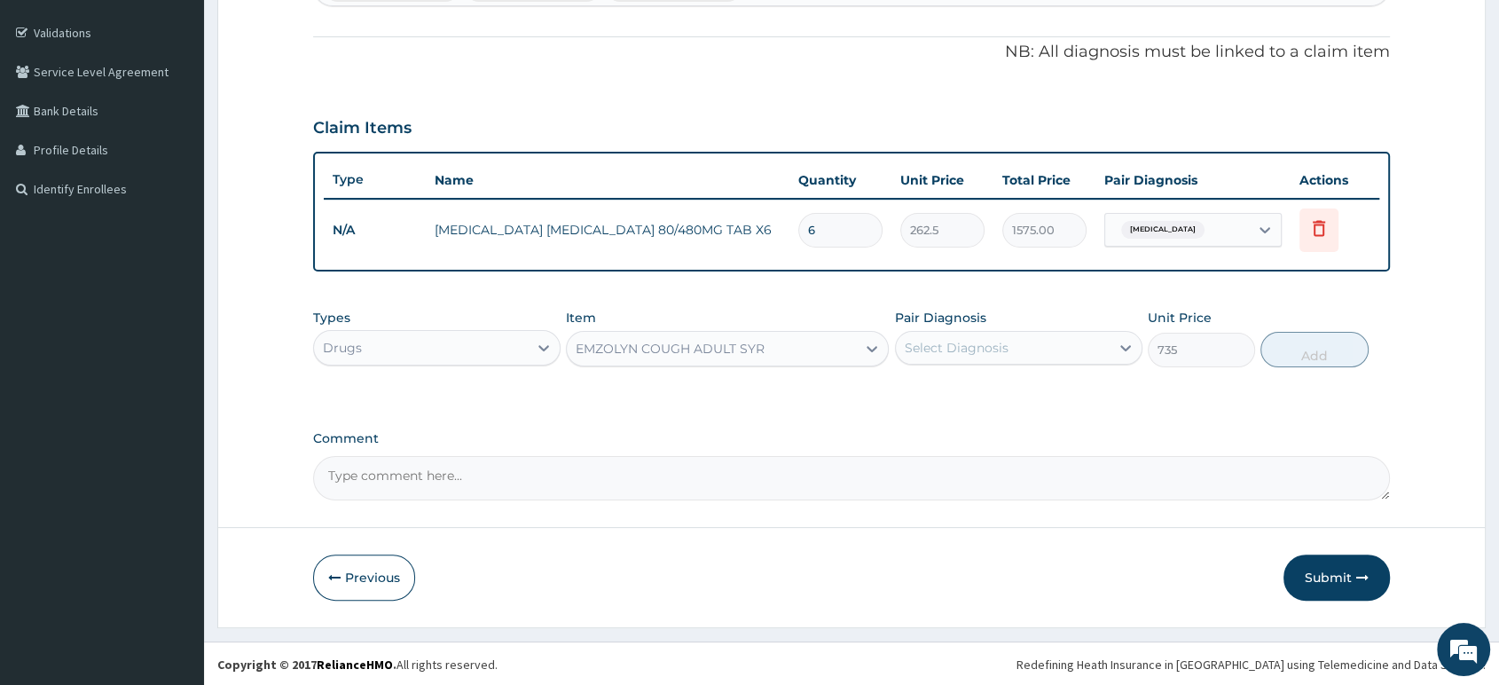
click at [945, 346] on div "Select Diagnosis" at bounding box center [957, 348] width 104 height 18
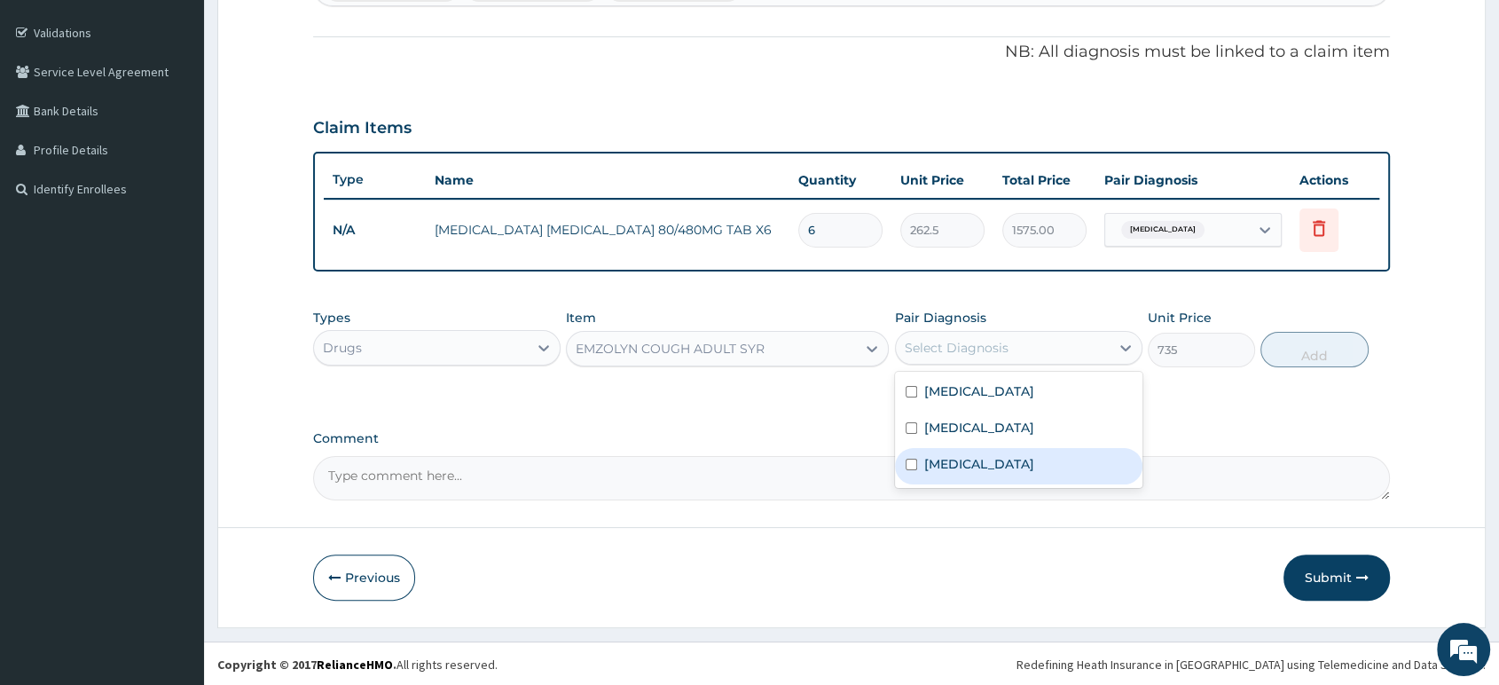
drag, startPoint x: 945, startPoint y: 462, endPoint x: 951, endPoint y: 455, distance: 9.4
click at [945, 462] on label "[MEDICAL_DATA]" at bounding box center [979, 464] width 110 height 18
checkbox input "true"
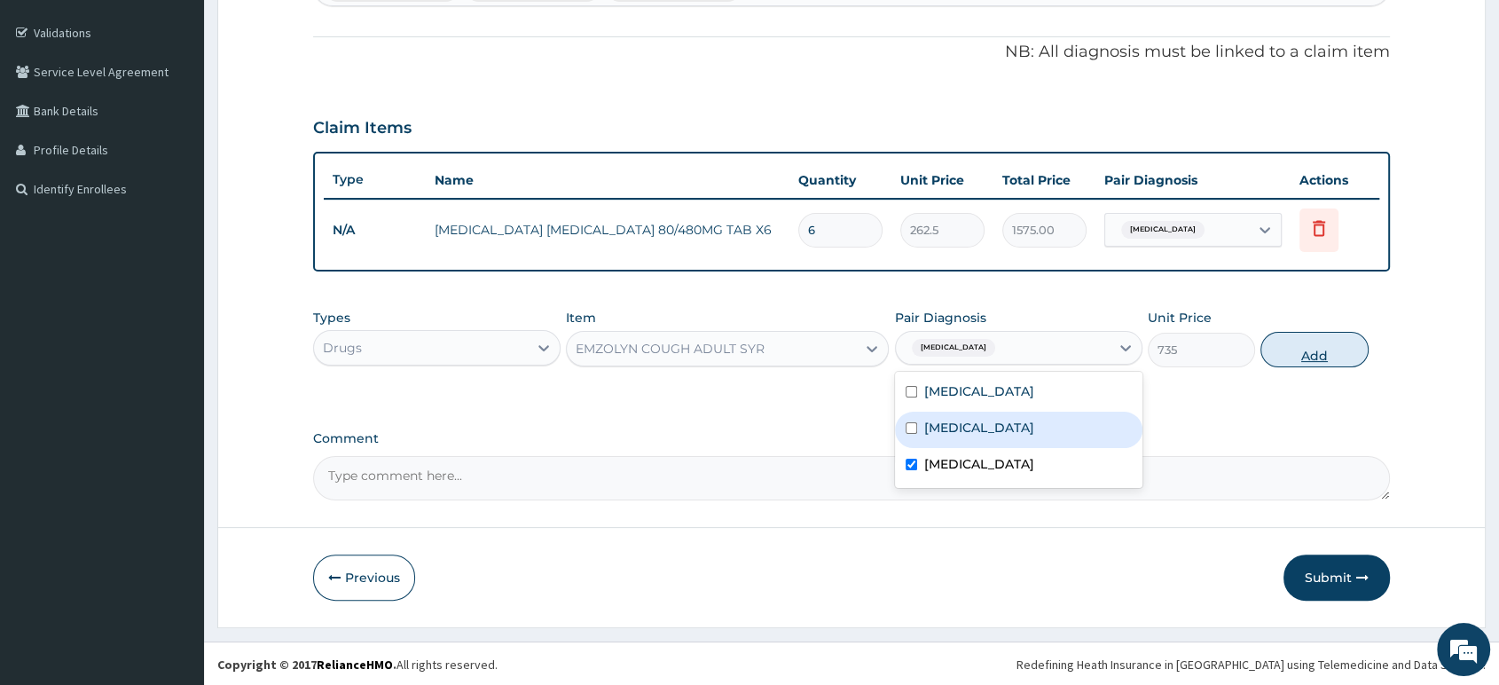
click at [1311, 349] on button "Add" at bounding box center [1313, 349] width 107 height 35
type input "0"
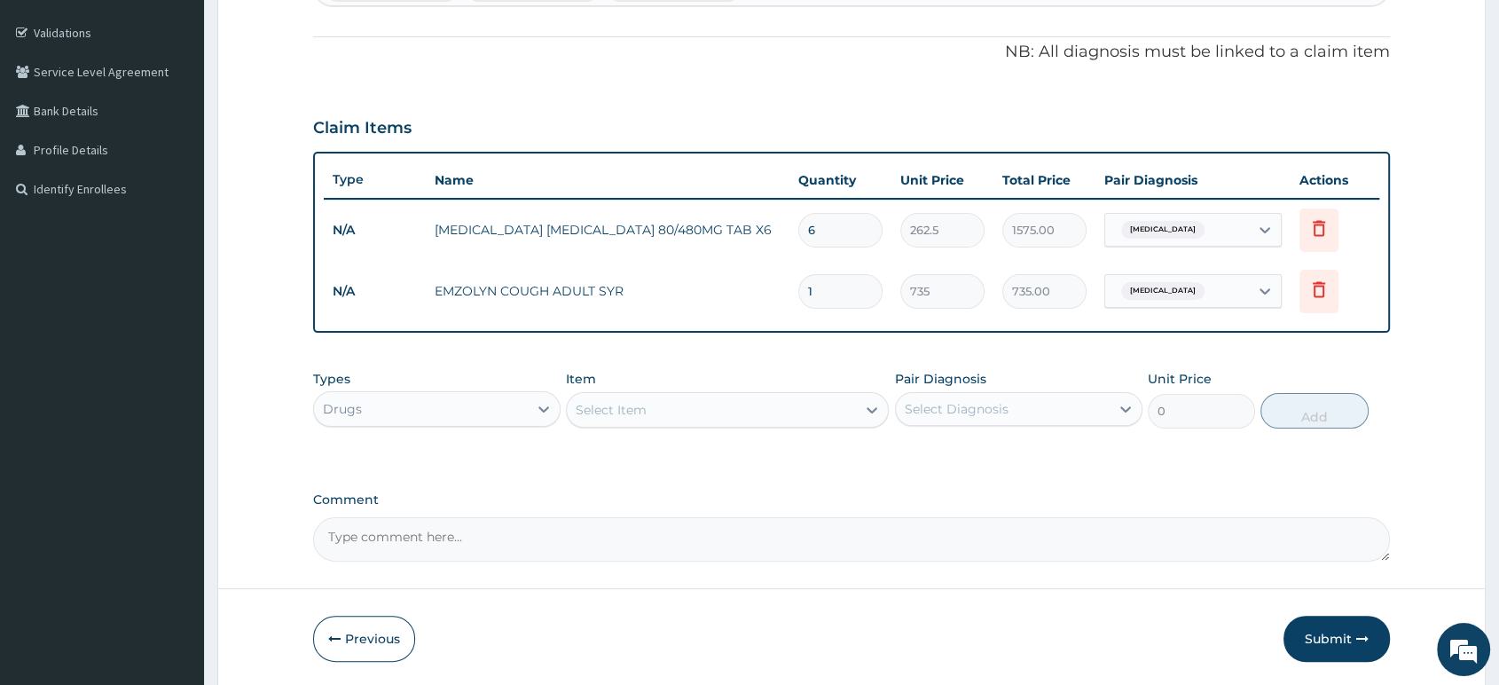
click at [837, 417] on div "Select Item" at bounding box center [711, 410] width 289 height 28
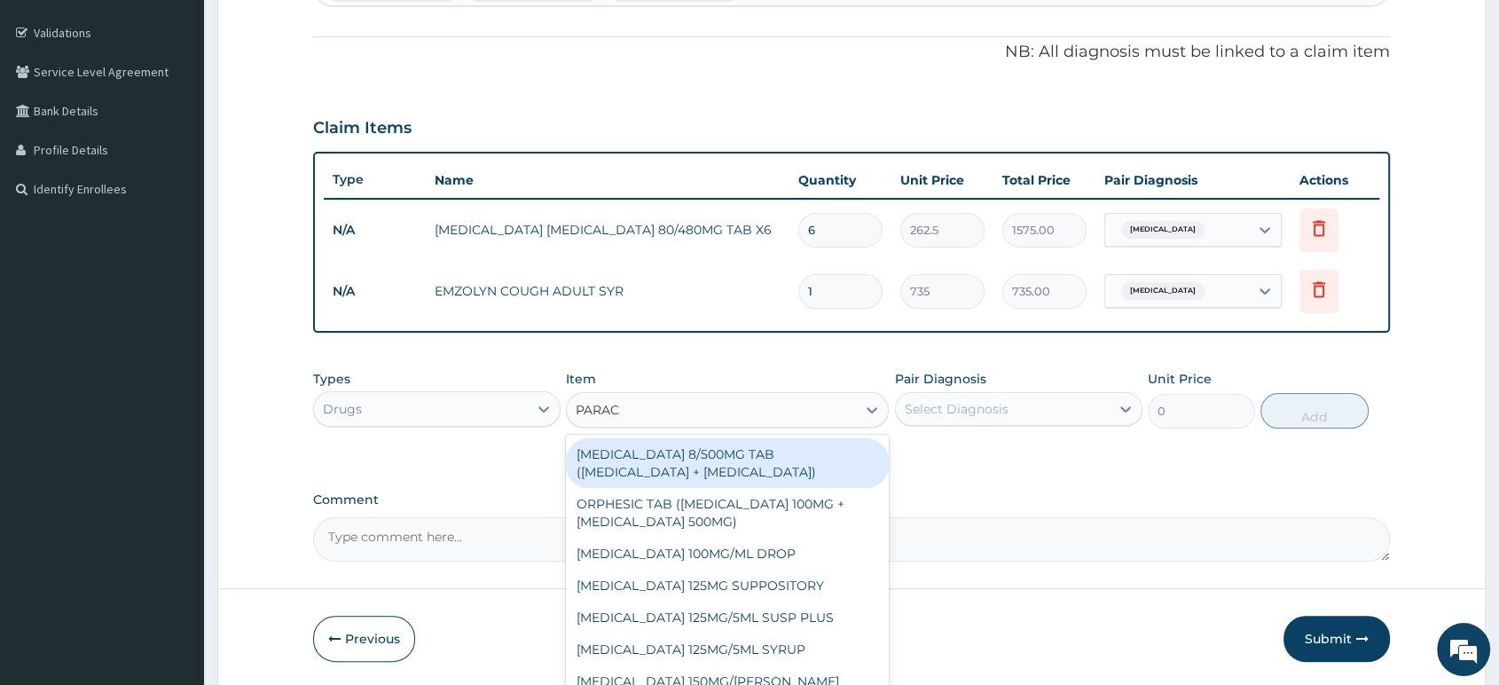
type input "PARACE"
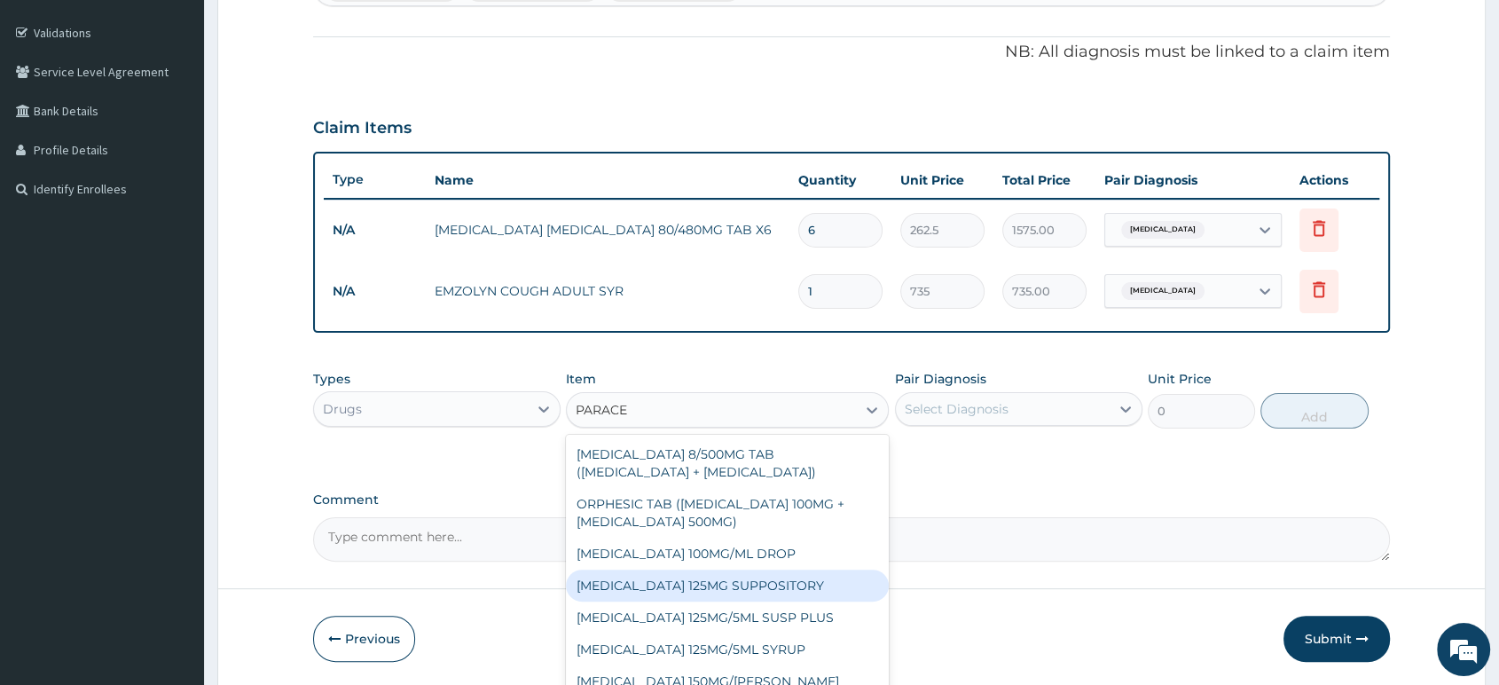
scroll to position [95, 0]
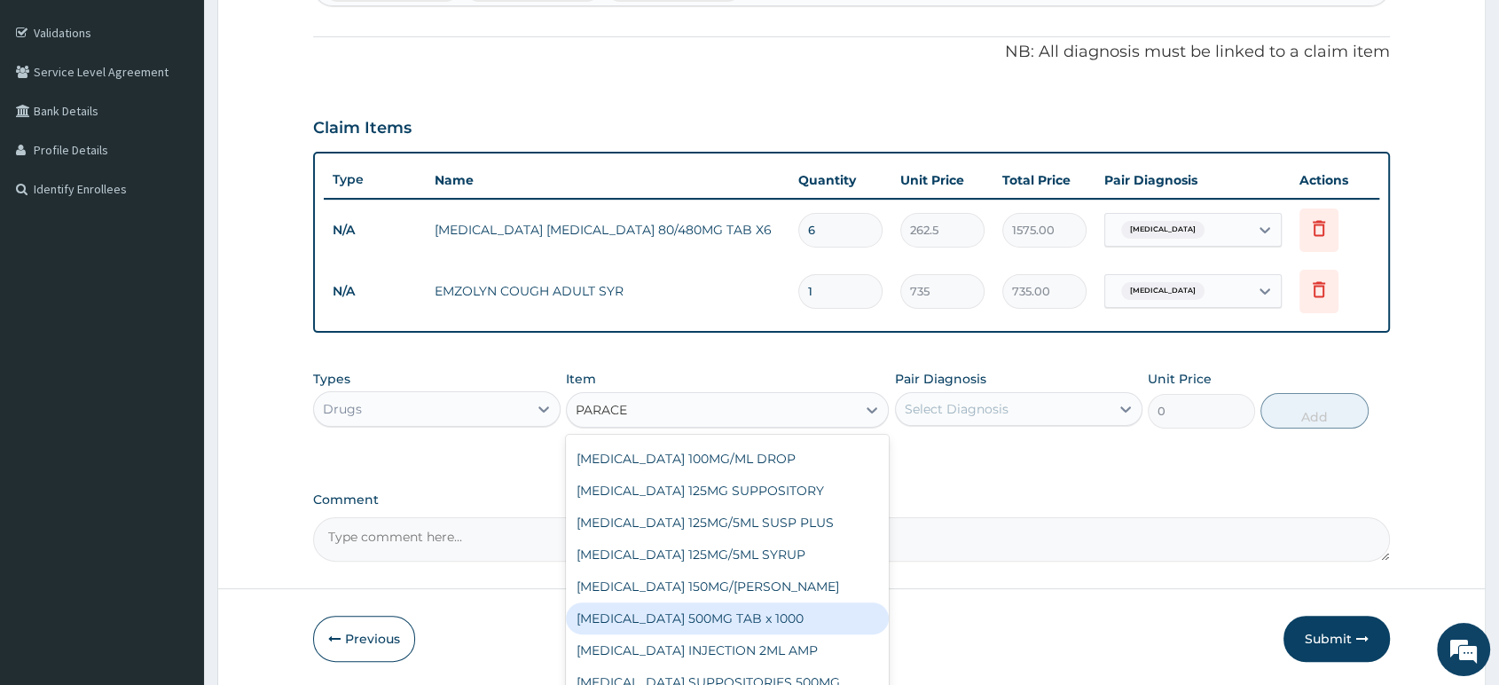
click at [741, 621] on div "[MEDICAL_DATA] 500MG TAB x 1000" at bounding box center [727, 618] width 323 height 32
type input "11.025"
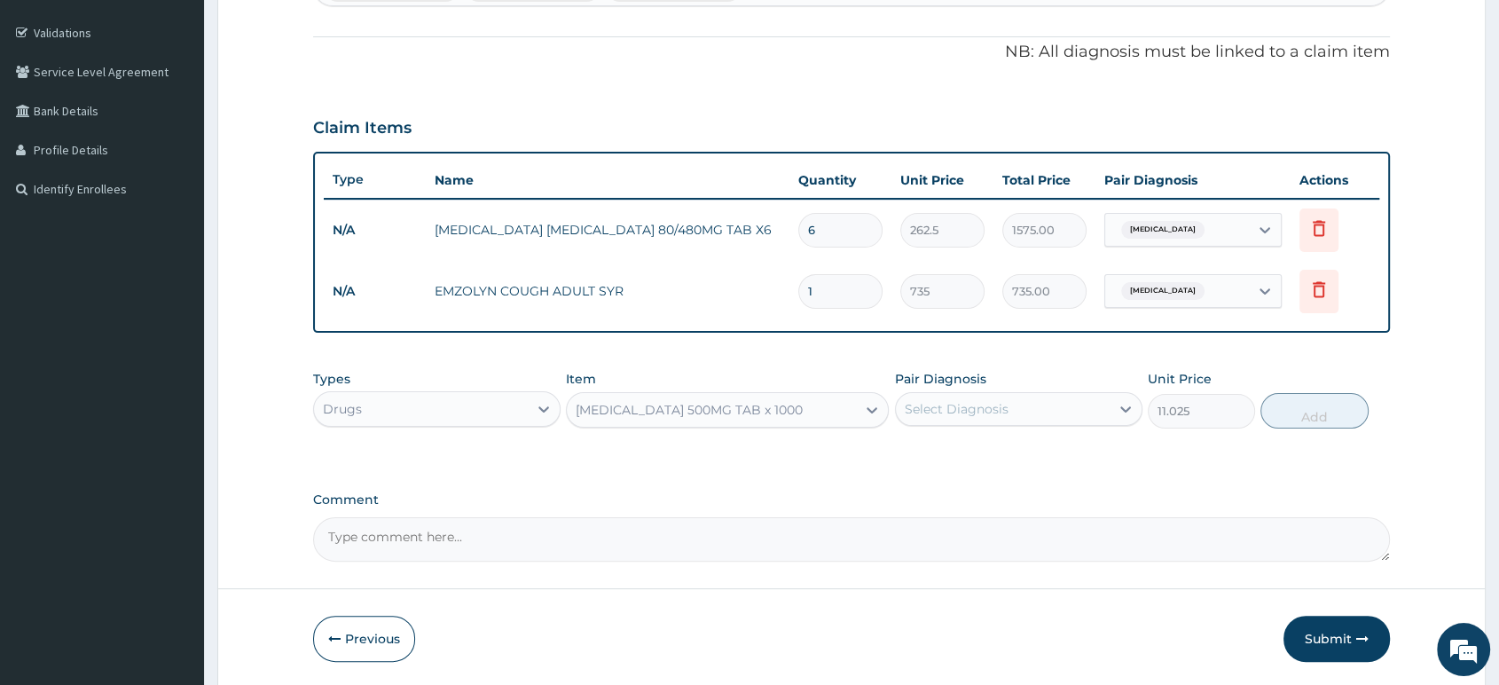
click at [959, 408] on div "Select Diagnosis" at bounding box center [957, 409] width 104 height 18
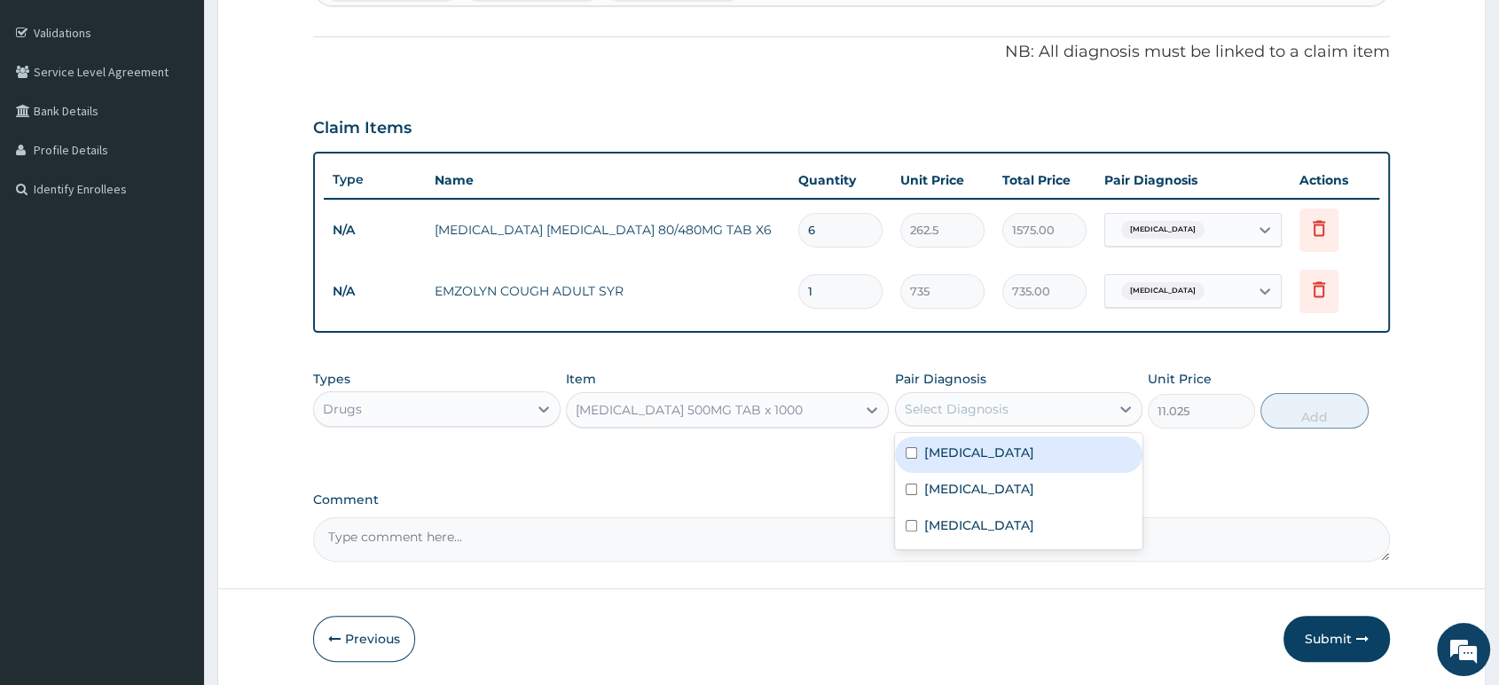
click at [959, 457] on label "[MEDICAL_DATA]" at bounding box center [979, 452] width 110 height 18
checkbox input "true"
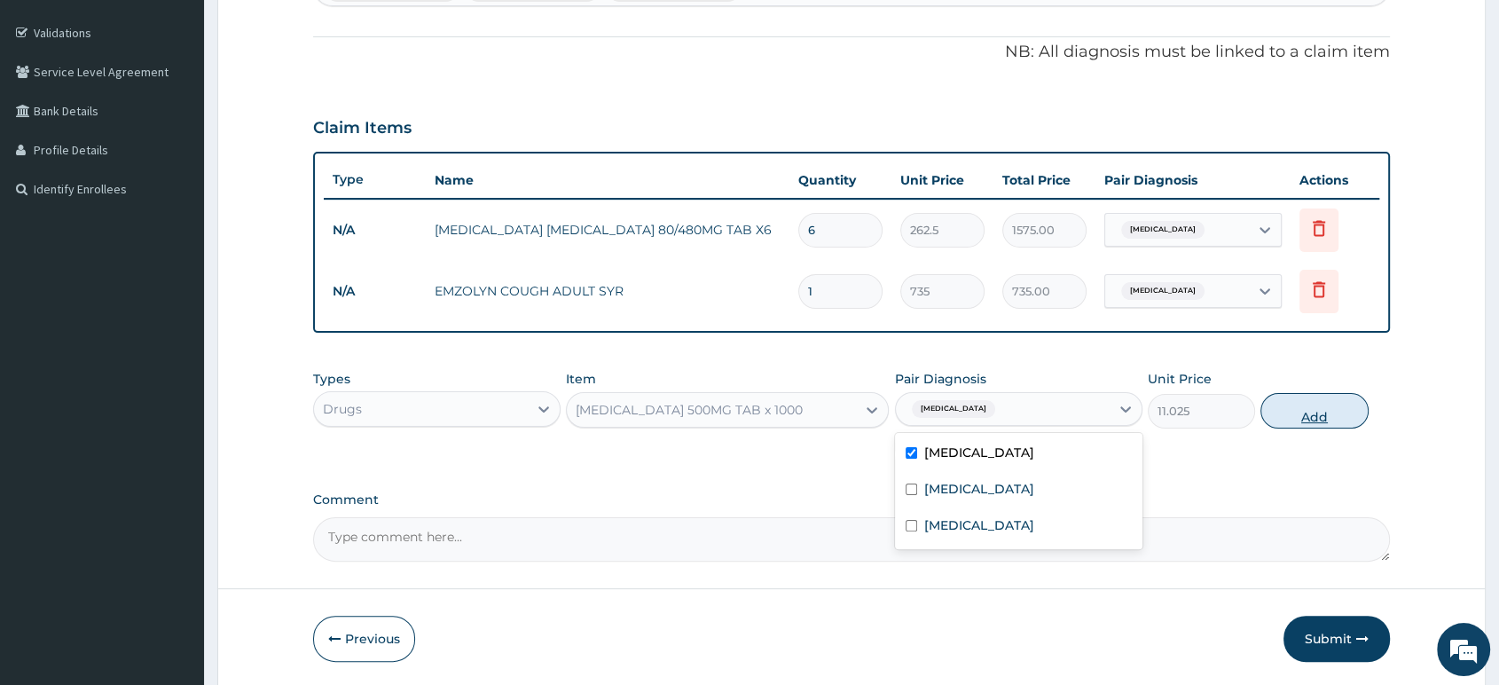
click at [1306, 410] on button "Add" at bounding box center [1313, 410] width 107 height 35
type input "0"
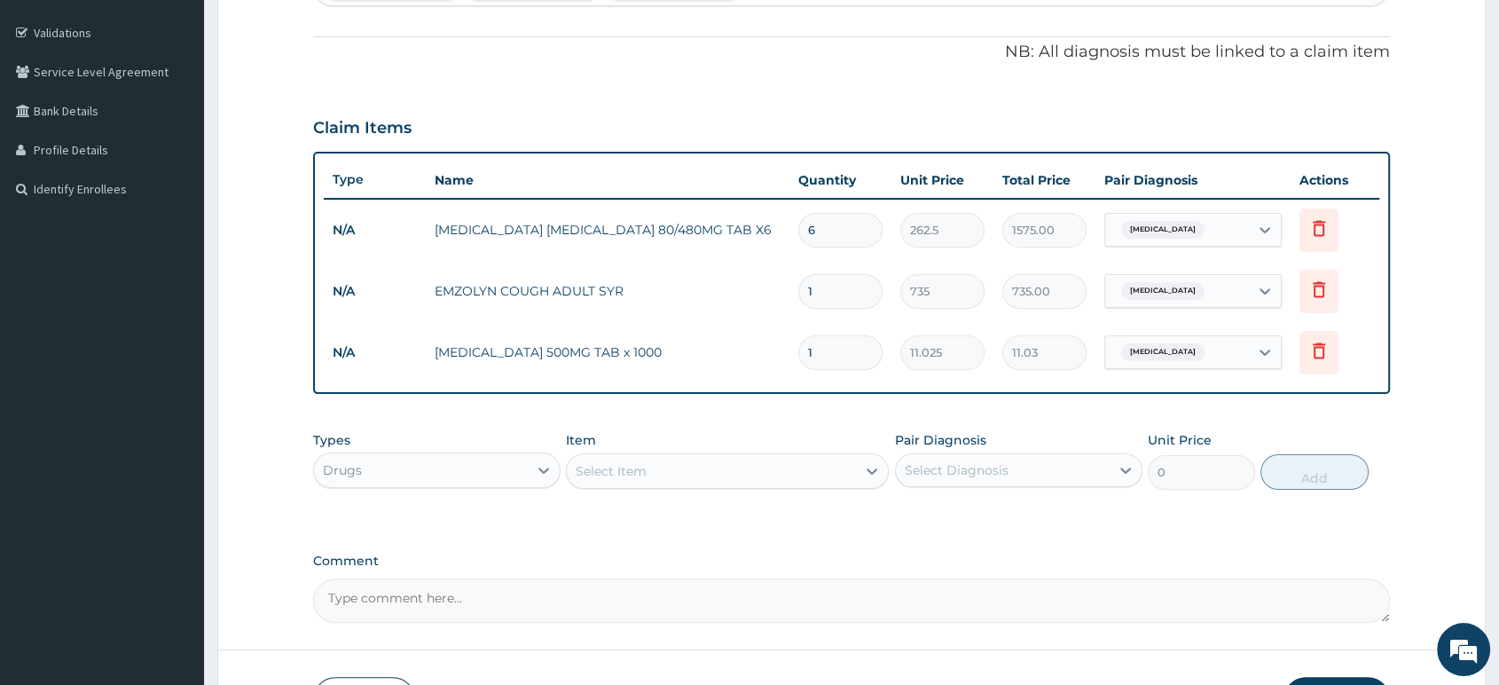
type input "18"
type input "198.45"
type input "18"
click at [514, 473] on div "Drugs" at bounding box center [421, 470] width 214 height 28
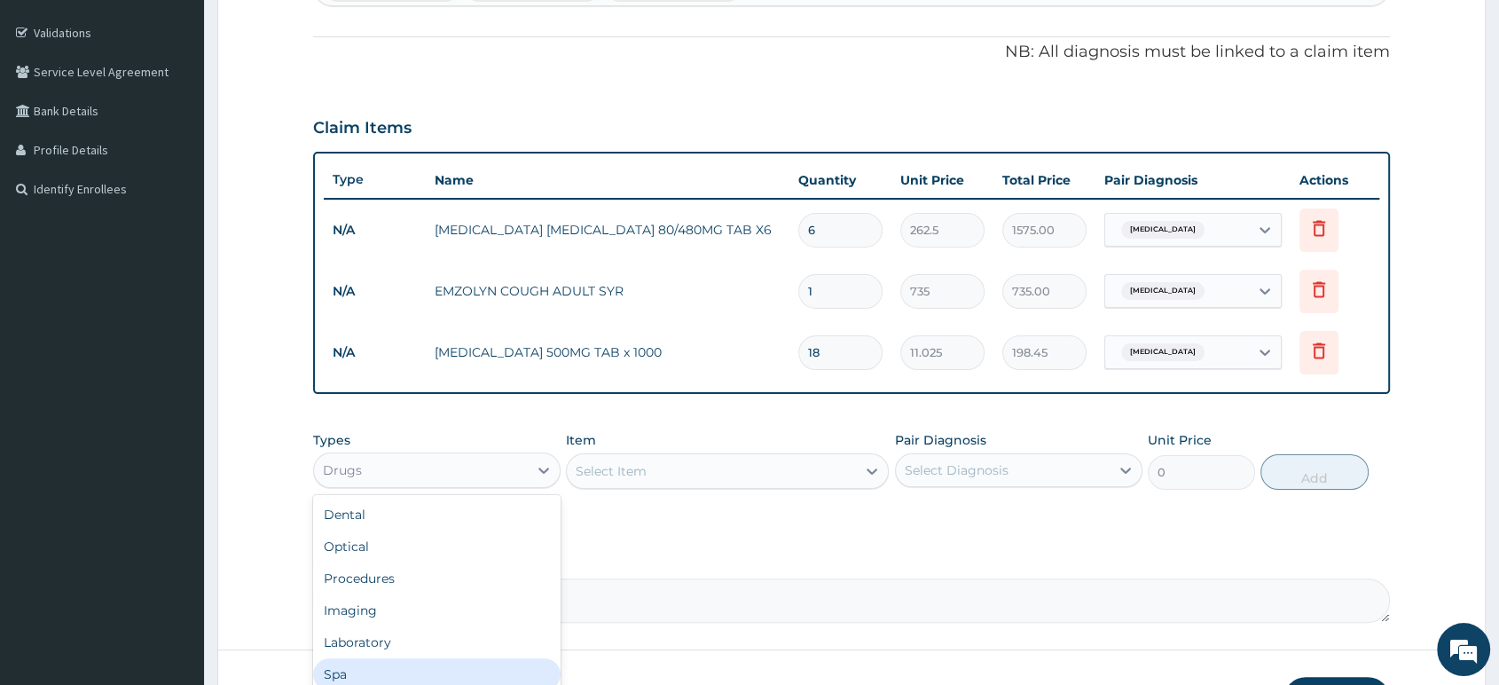
scroll to position [59, 0]
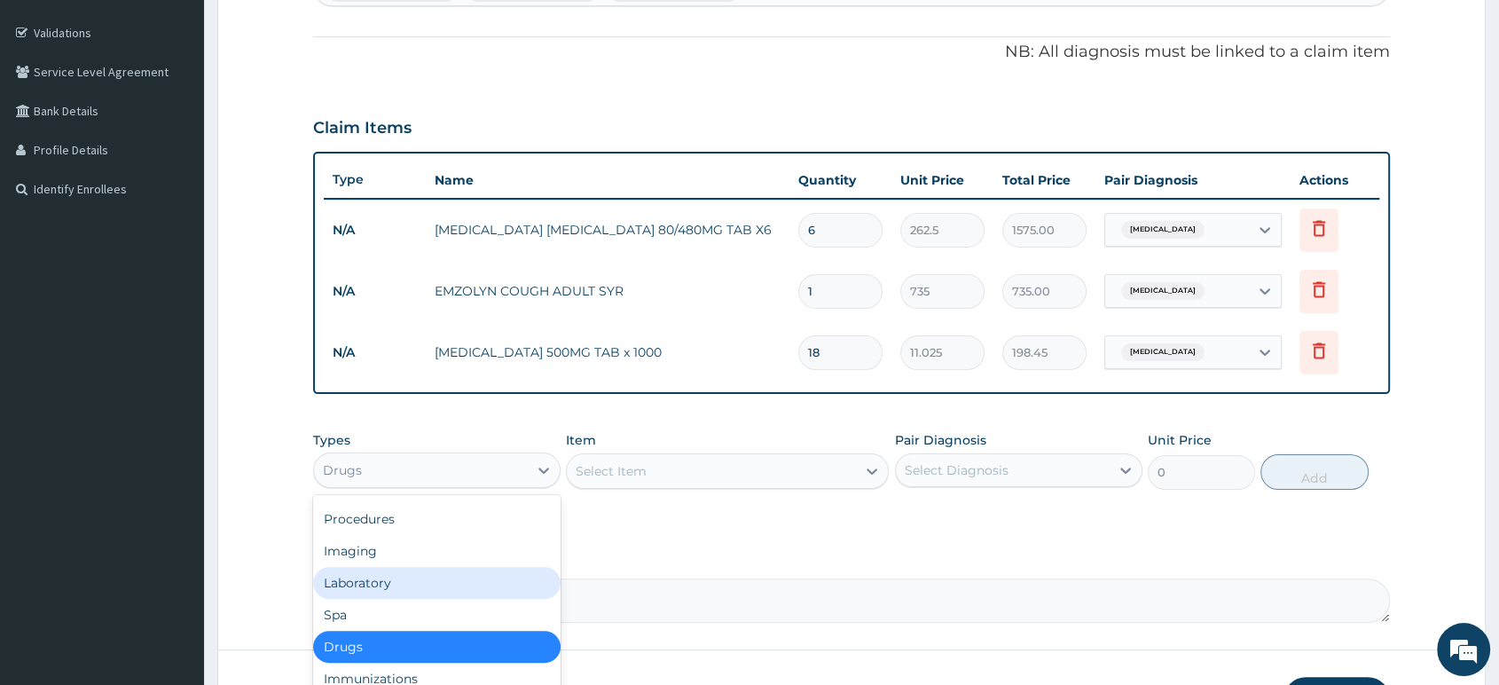
click at [490, 581] on div "Laboratory" at bounding box center [436, 583] width 247 height 32
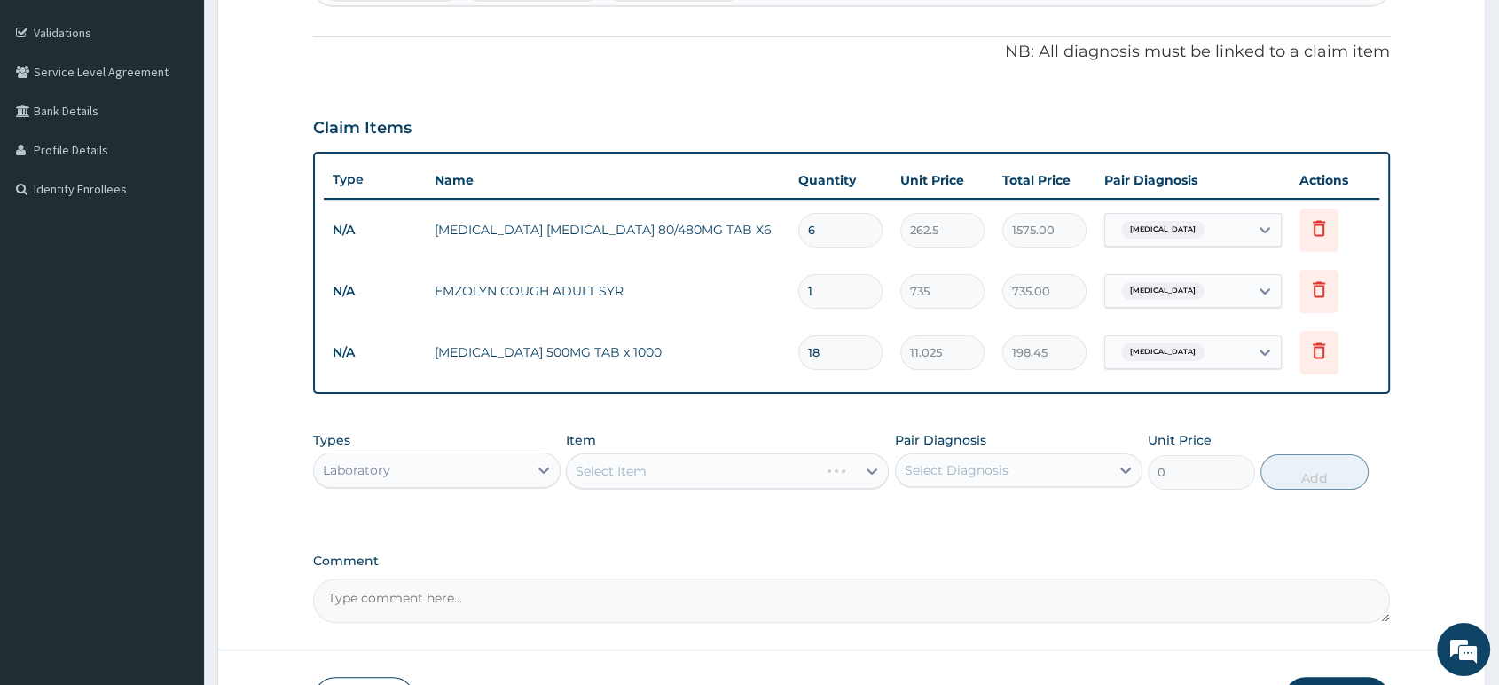
click at [639, 468] on div "Select Item" at bounding box center [727, 470] width 323 height 35
click at [641, 462] on div "Select Item" at bounding box center [611, 471] width 71 height 18
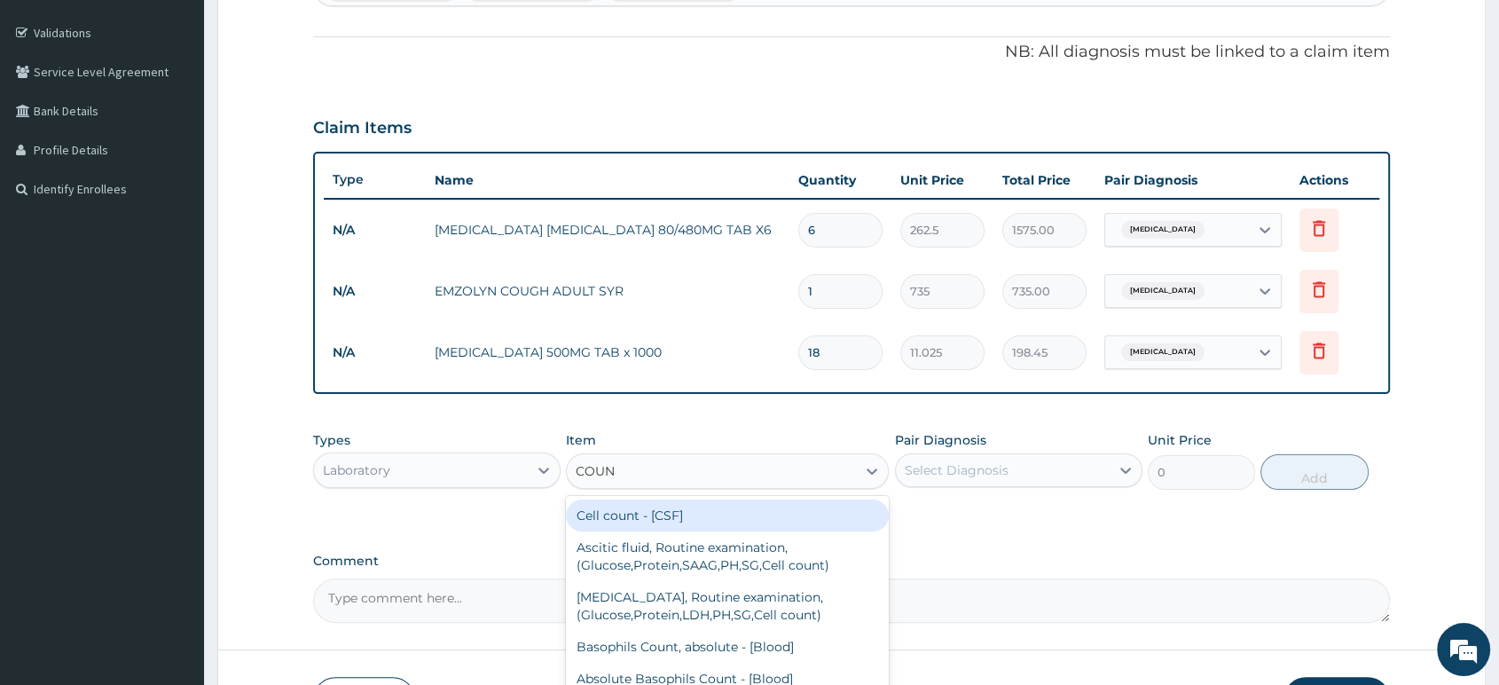
type input "COUNT"
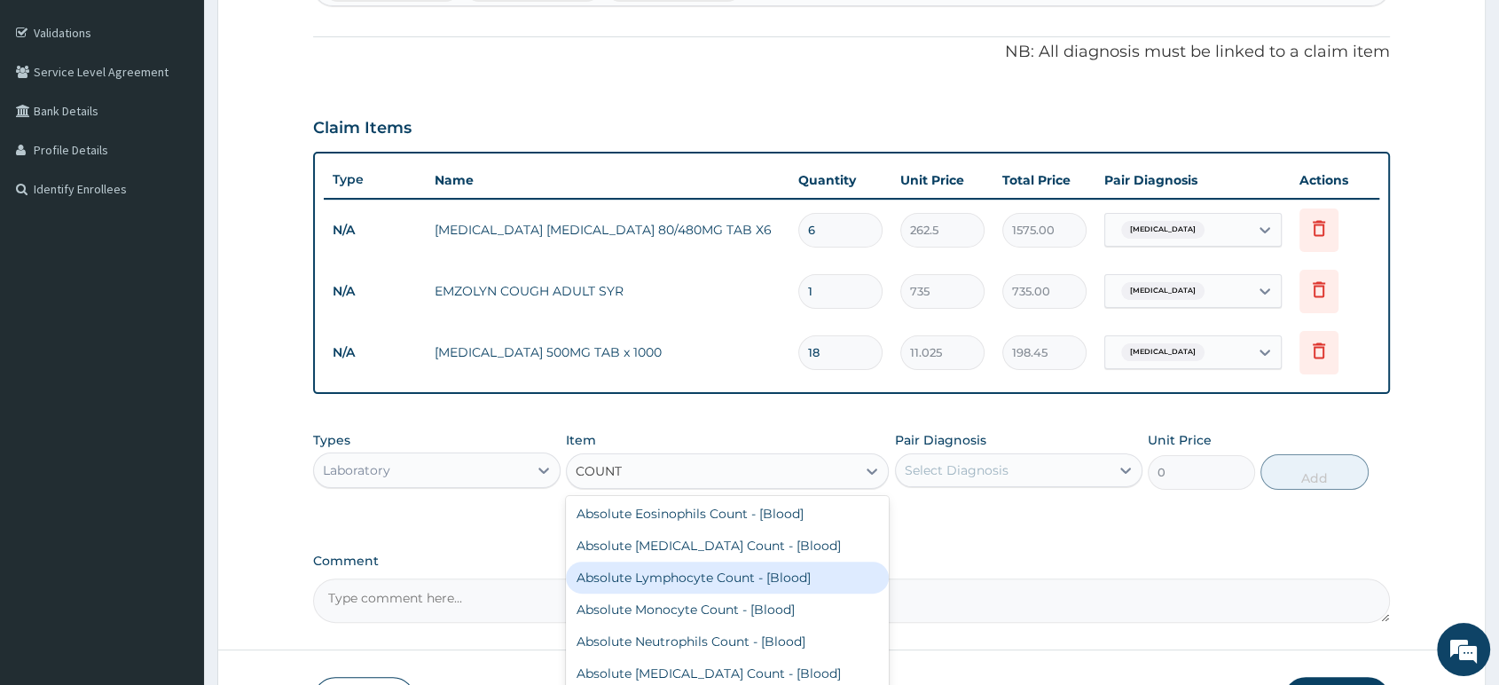
scroll to position [390, 0]
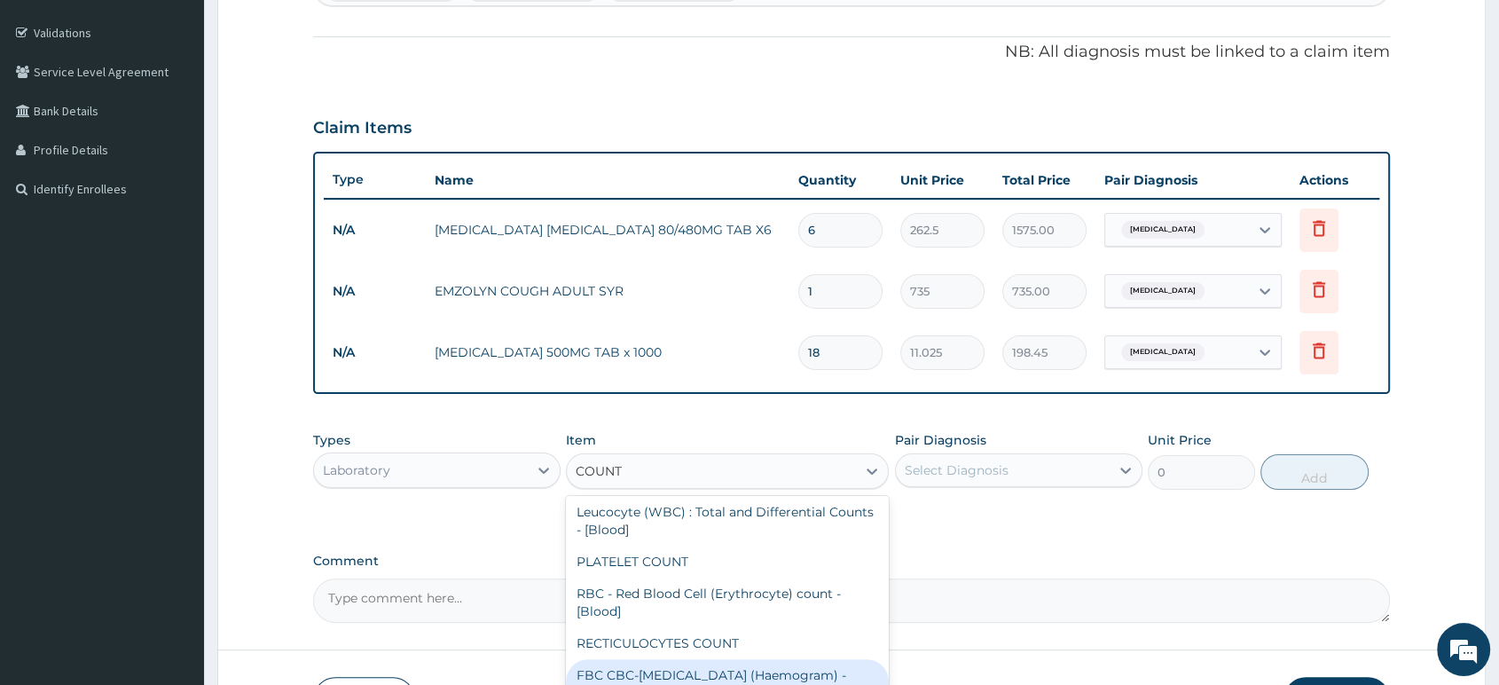
click at [700, 671] on div "FBC CBC-[MEDICAL_DATA] (Haemogram) - [Blood]" at bounding box center [727, 684] width 323 height 50
type input "3000"
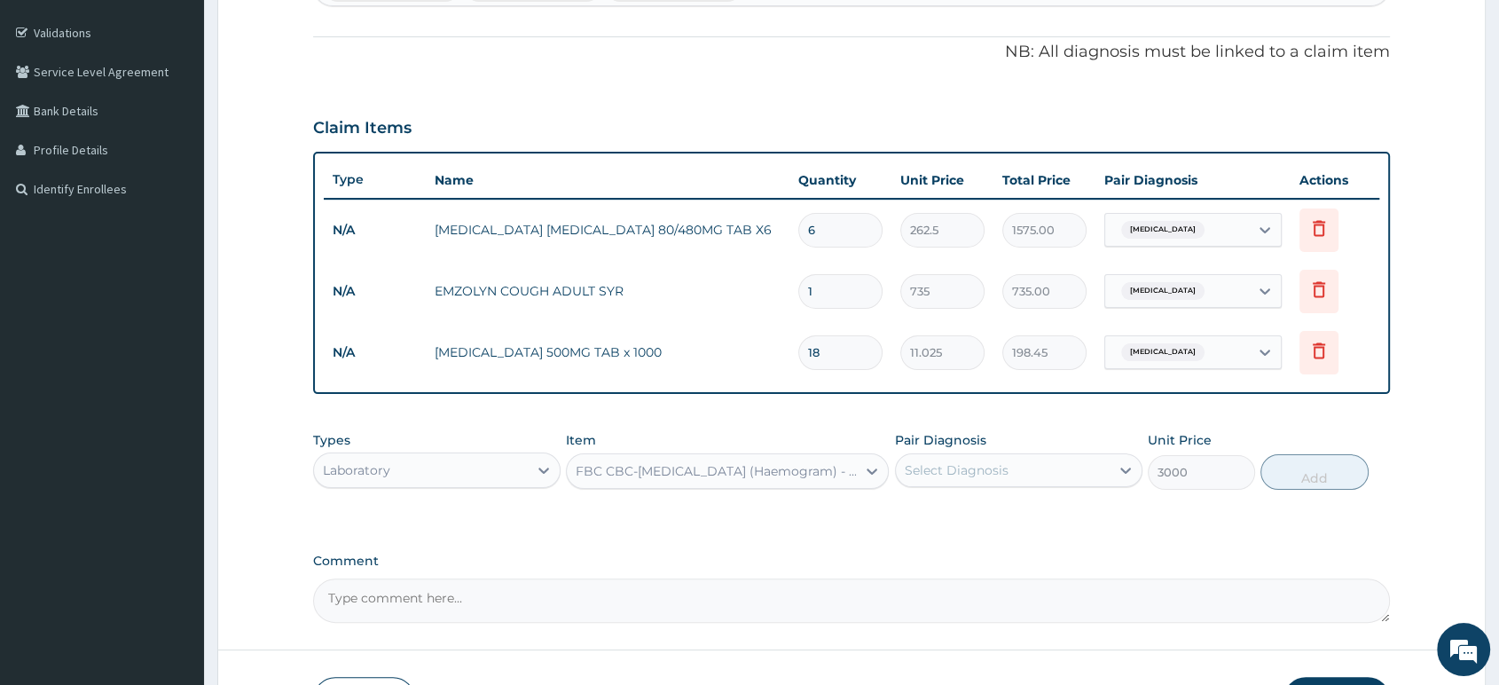
click at [922, 473] on div "Select Diagnosis" at bounding box center [957, 470] width 104 height 18
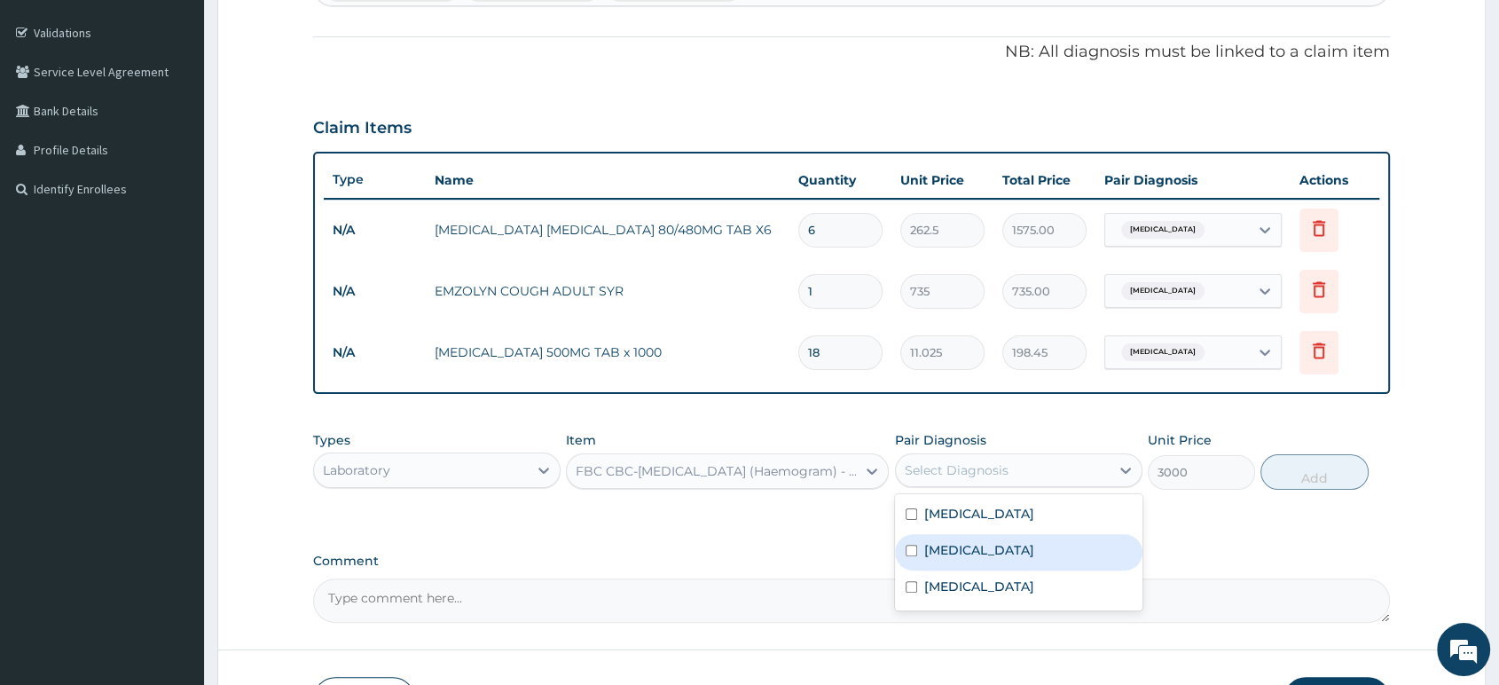
click at [937, 552] on label "[MEDICAL_DATA]" at bounding box center [979, 550] width 110 height 18
checkbox input "true"
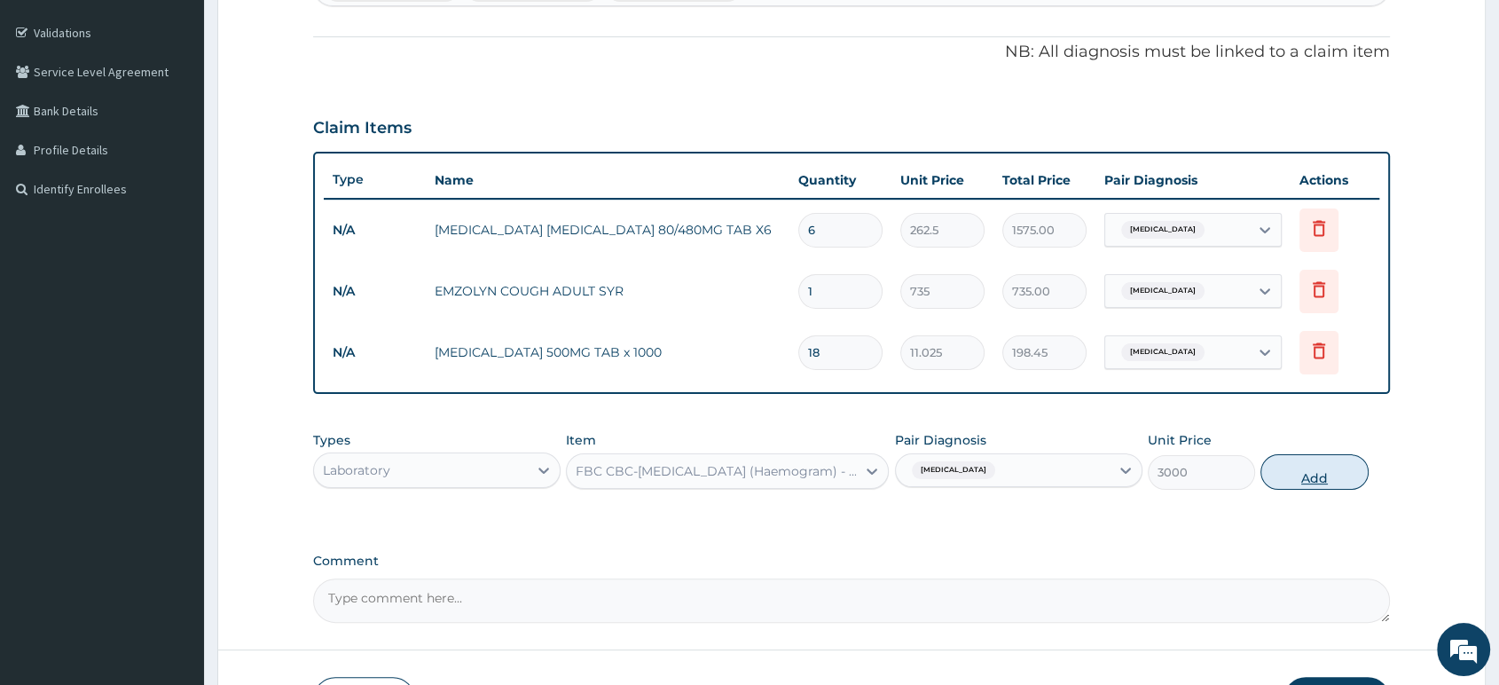
click at [1317, 478] on button "Add" at bounding box center [1313, 471] width 107 height 35
type input "0"
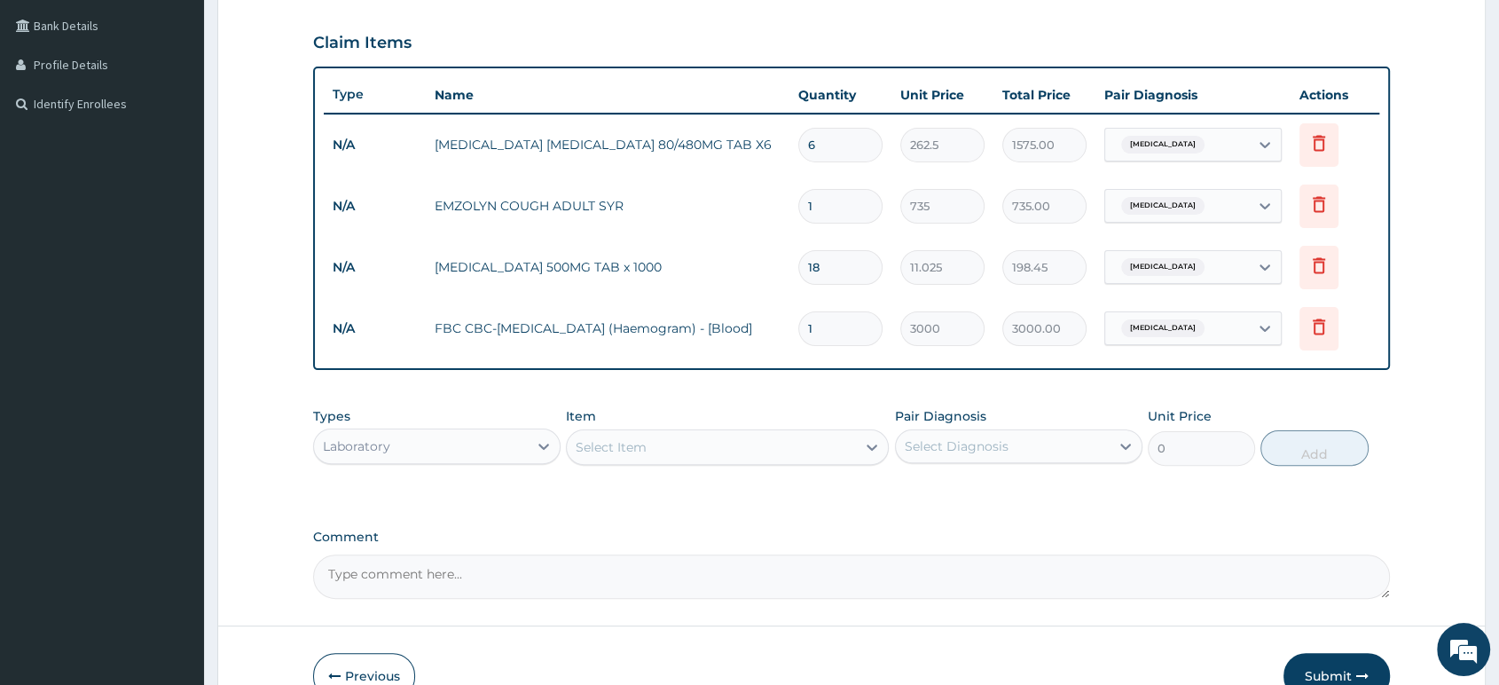
scroll to position [503, 0]
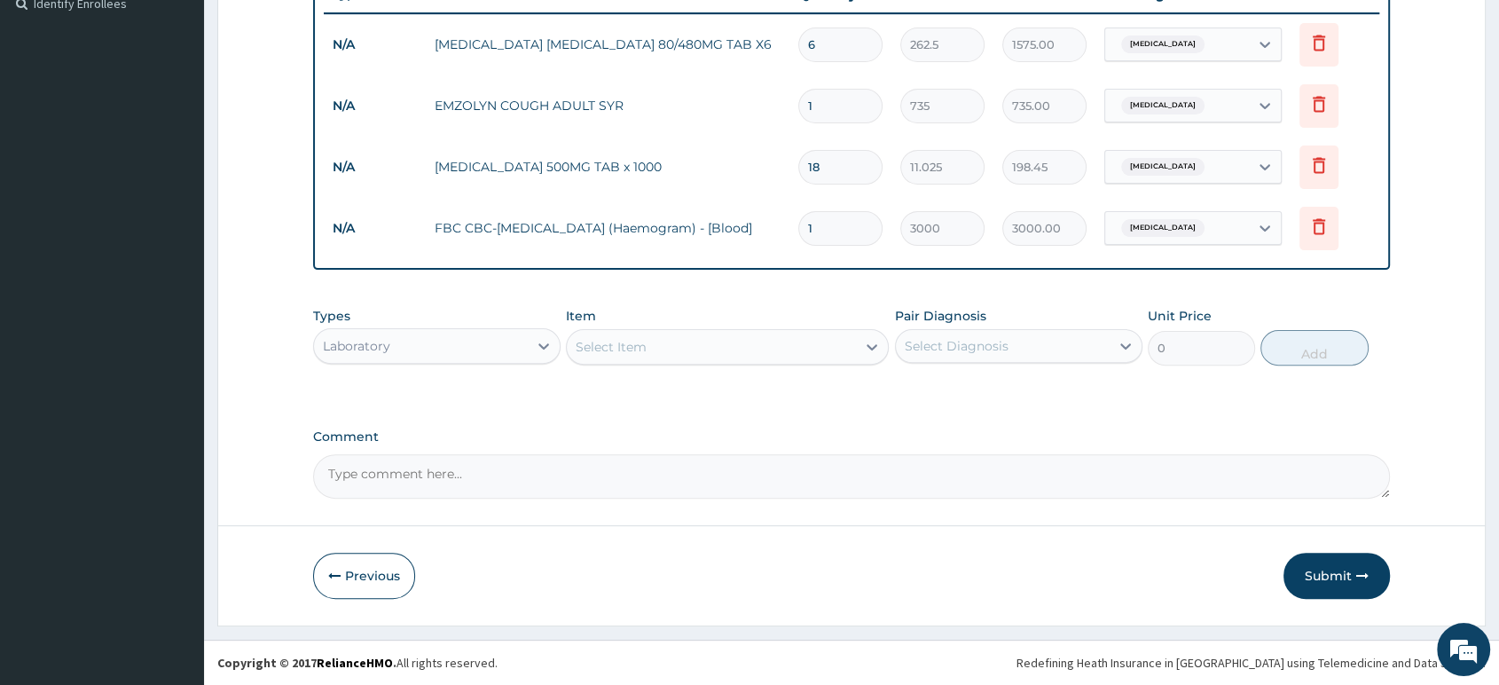
click at [529, 329] on div at bounding box center [544, 346] width 32 height 34
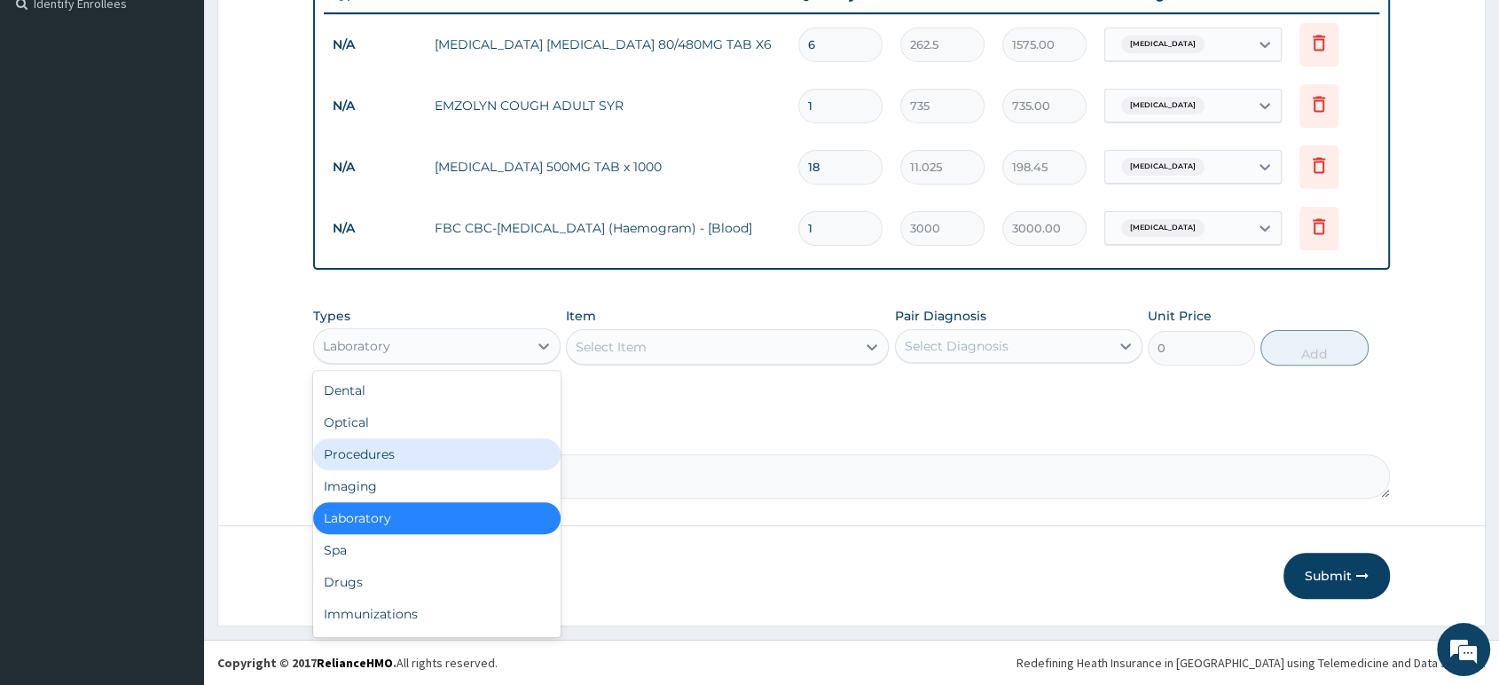
click at [449, 463] on div "Procedures" at bounding box center [436, 454] width 247 height 32
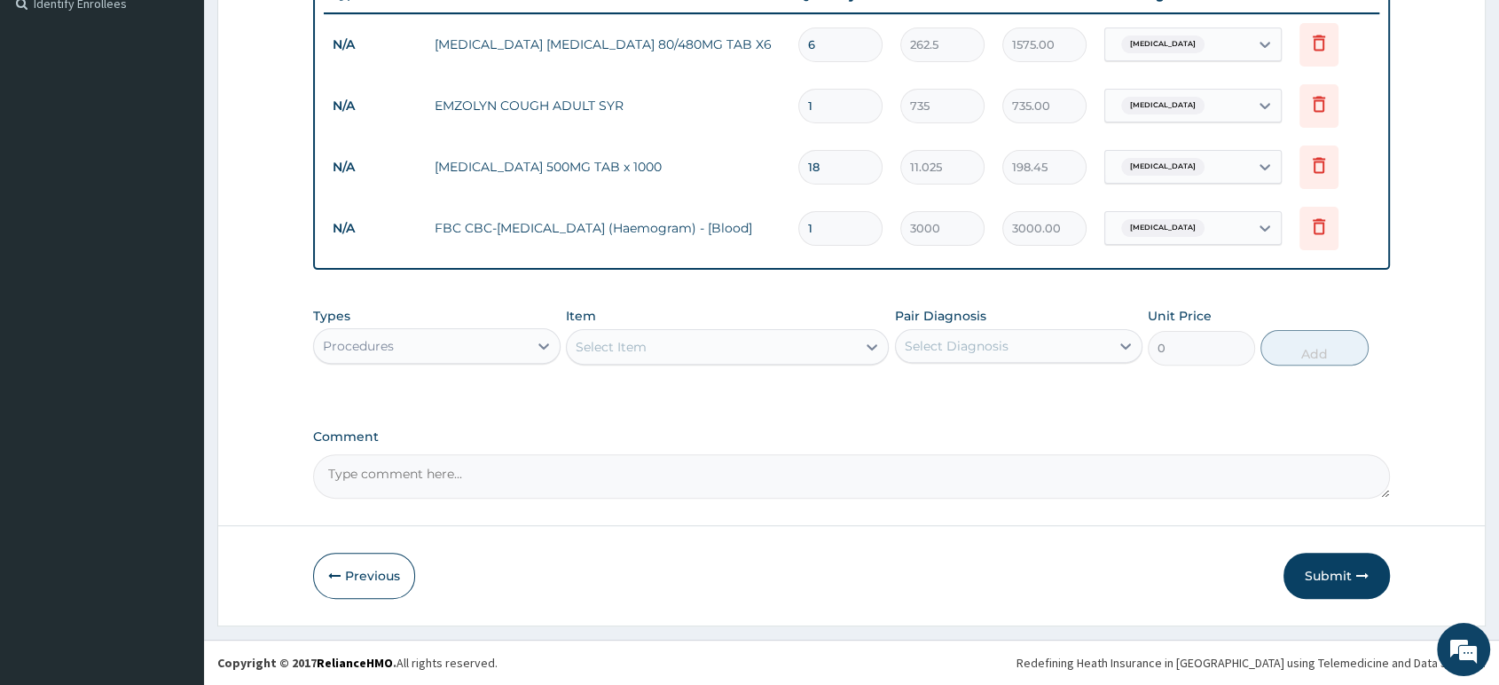
click at [654, 347] on div "Select Item" at bounding box center [711, 347] width 289 height 28
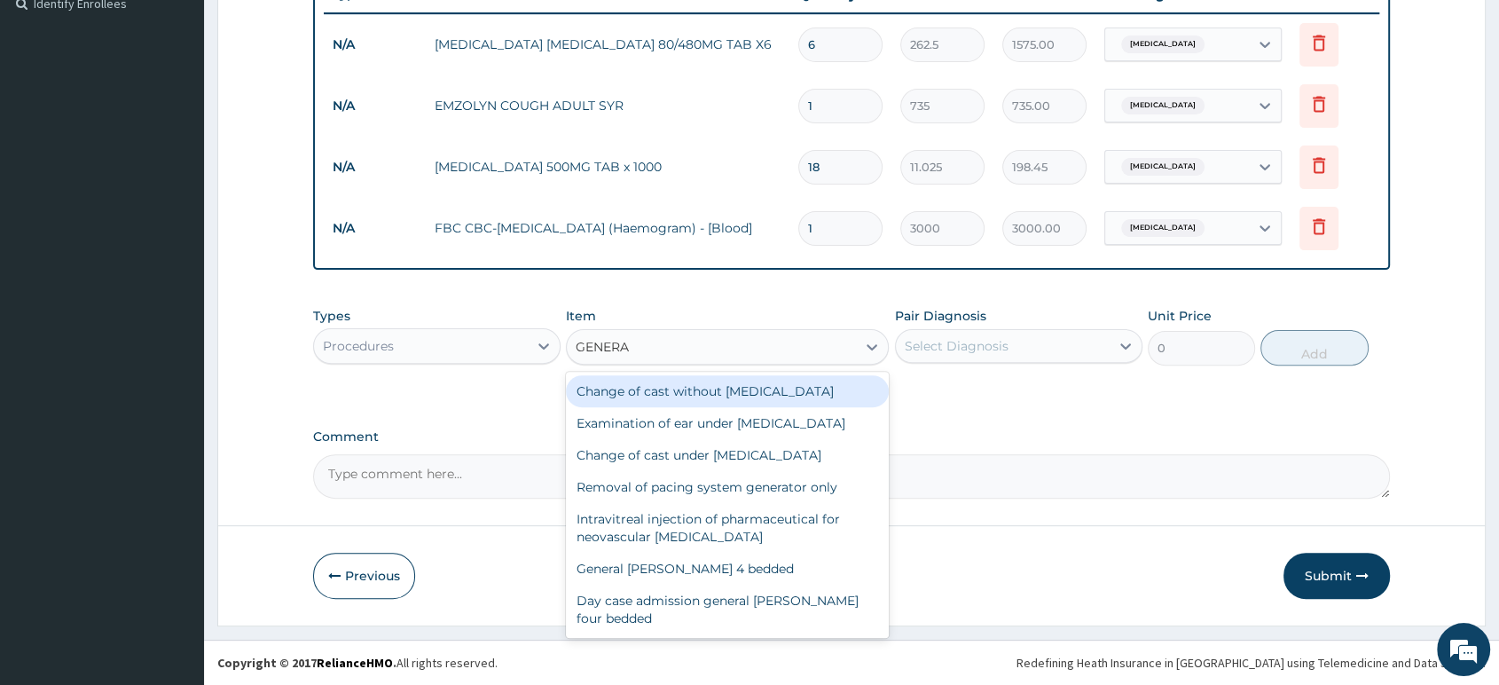
type input "GENERAL"
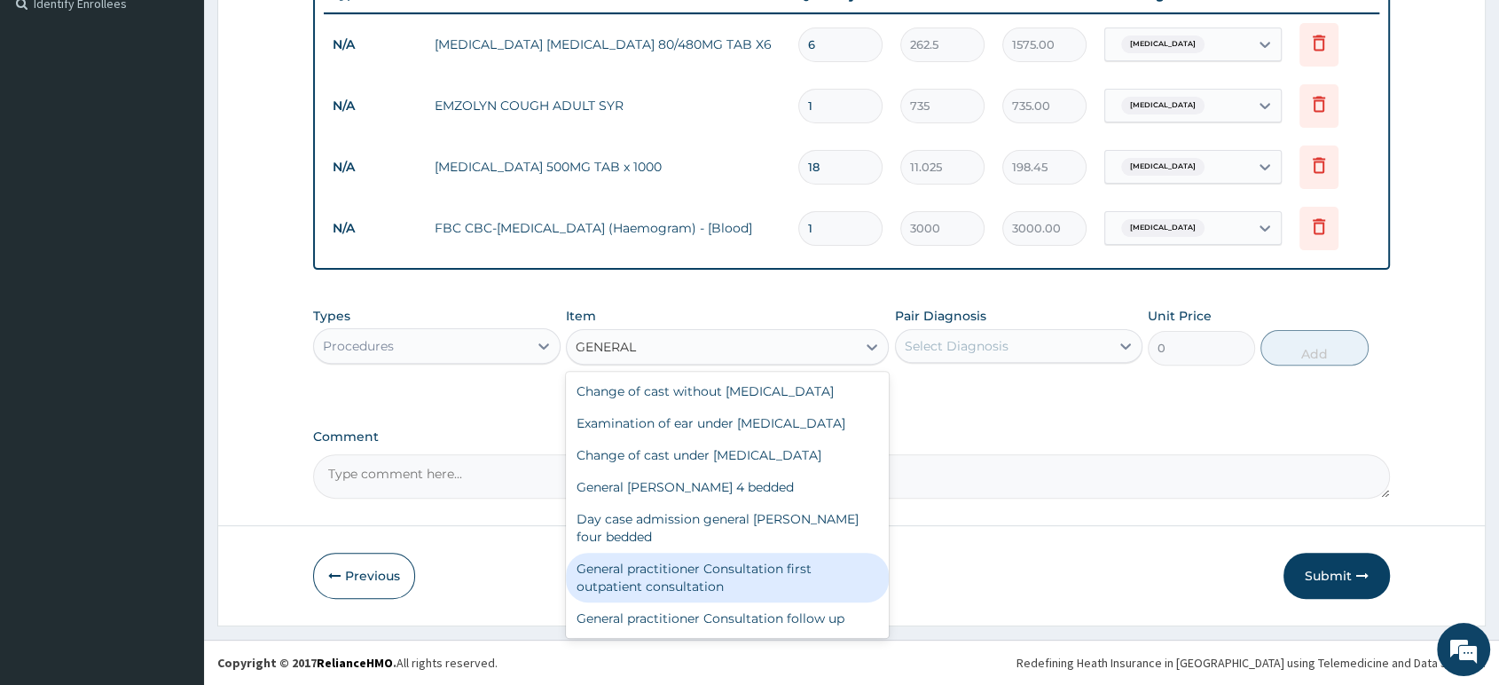
click at [693, 575] on div "General practitioner Consultation first outpatient consultation" at bounding box center [727, 578] width 323 height 50
type input "2500"
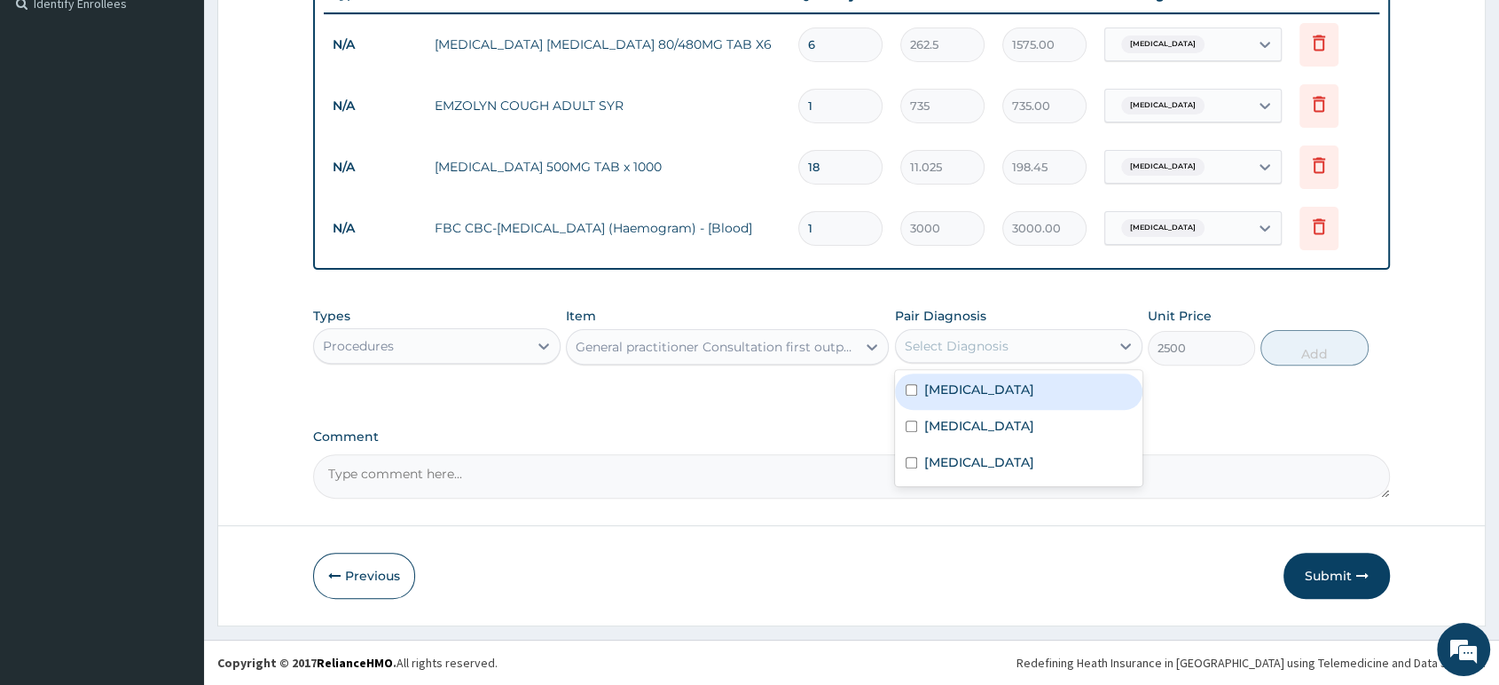
click at [949, 342] on div "Select Diagnosis" at bounding box center [957, 346] width 104 height 18
click at [942, 394] on label "[MEDICAL_DATA]" at bounding box center [979, 389] width 110 height 18
checkbox input "true"
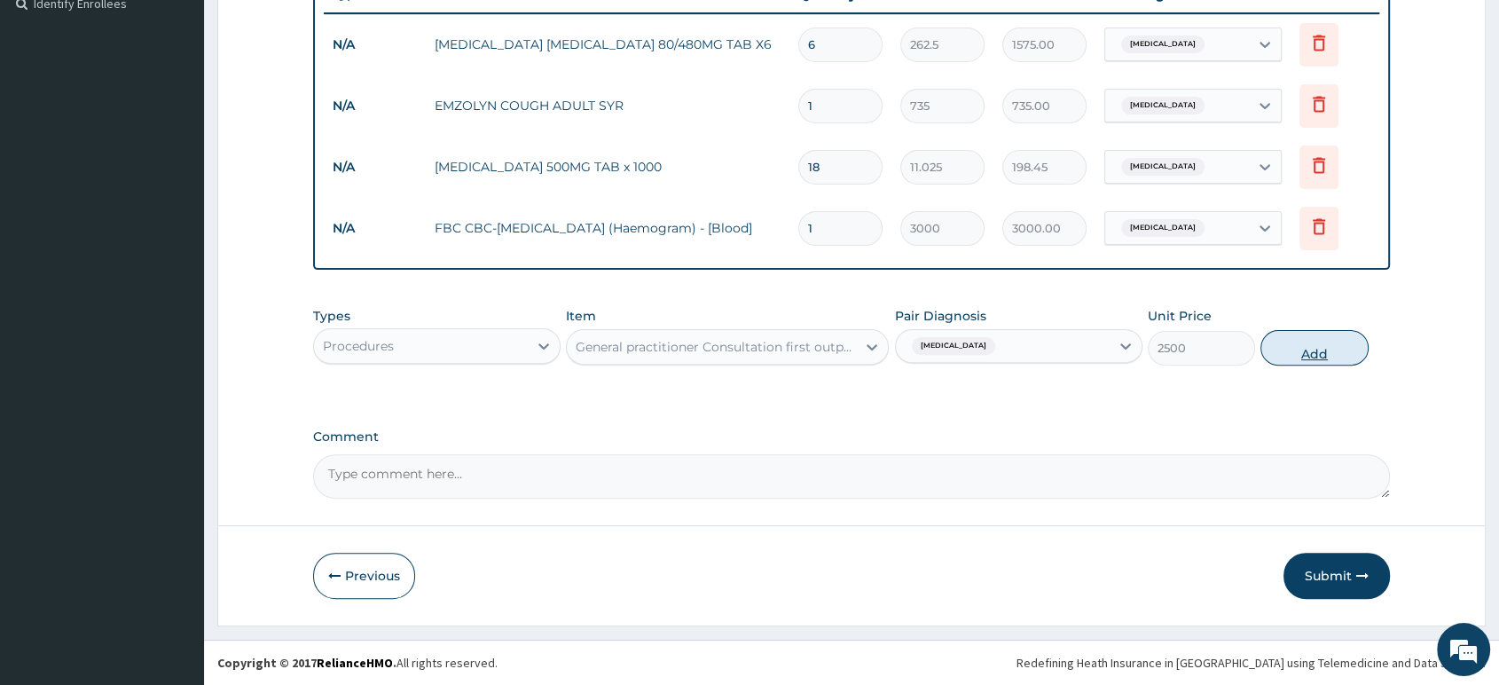
click at [1338, 349] on button "Add" at bounding box center [1313, 347] width 107 height 35
type input "0"
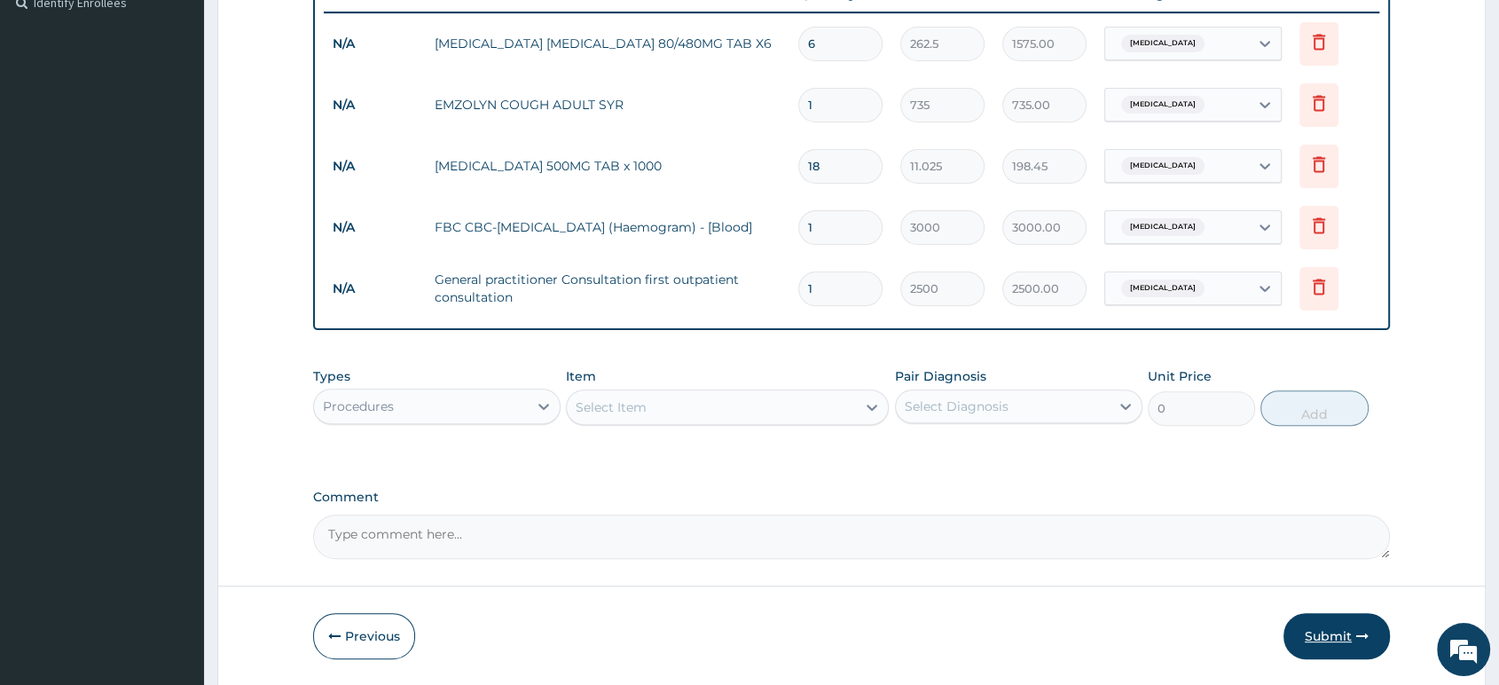
click at [1326, 638] on button "Submit" at bounding box center [1336, 636] width 106 height 46
